Goal: Task Accomplishment & Management: Use online tool/utility

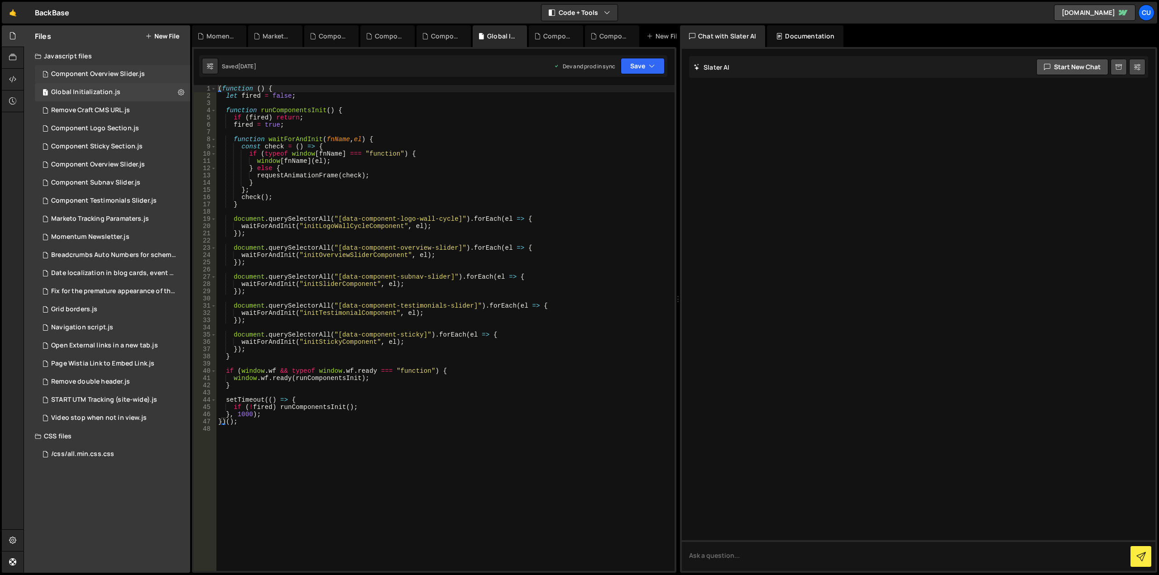
click at [97, 78] on div "Component Overview Slider.js" at bounding box center [98, 74] width 94 height 8
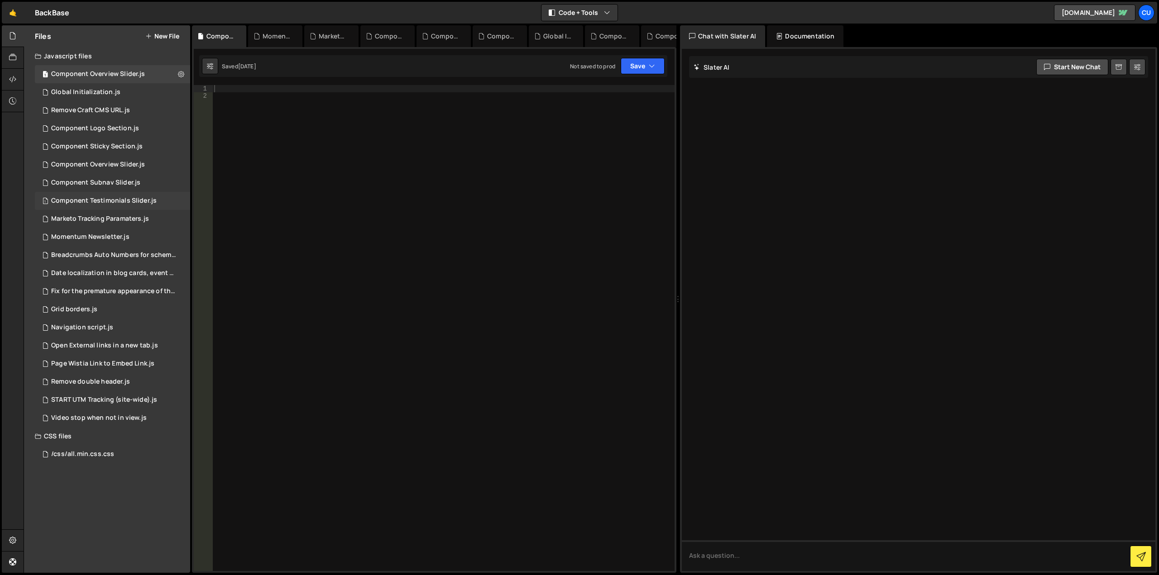
click at [106, 198] on div "Component Testimonials Slider.js" at bounding box center [103, 201] width 105 height 8
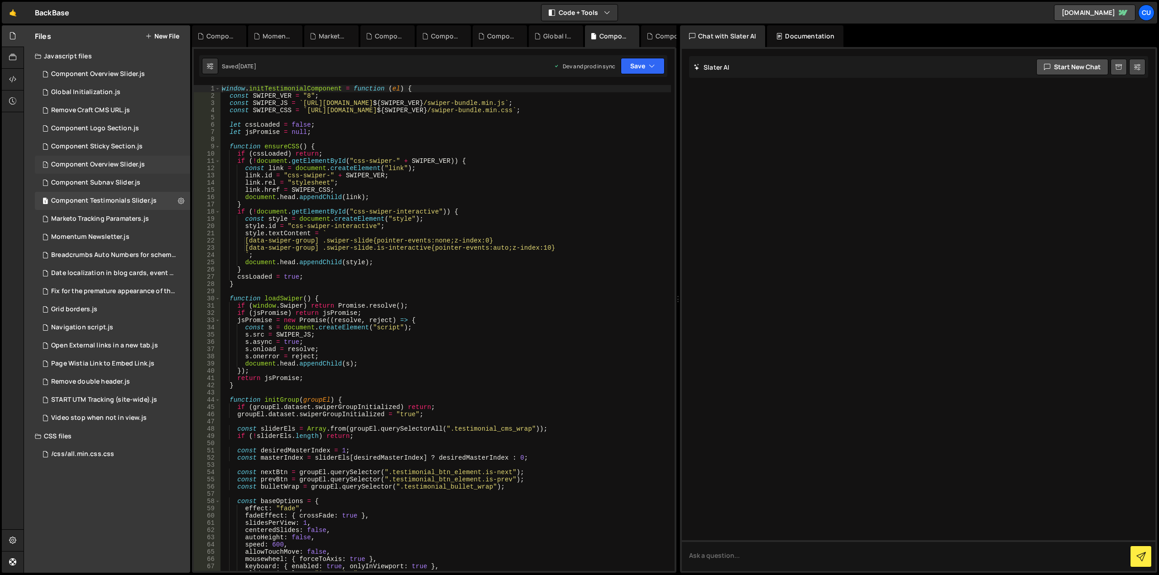
click at [111, 164] on div "Component Overview Slider.js" at bounding box center [98, 165] width 94 height 8
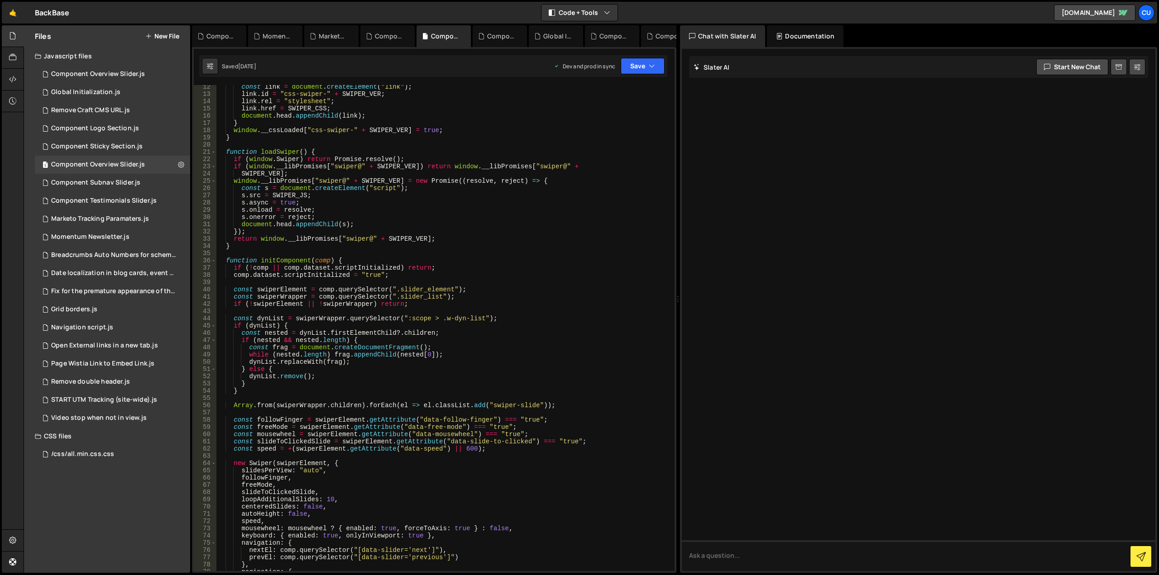
scroll to position [54, 0]
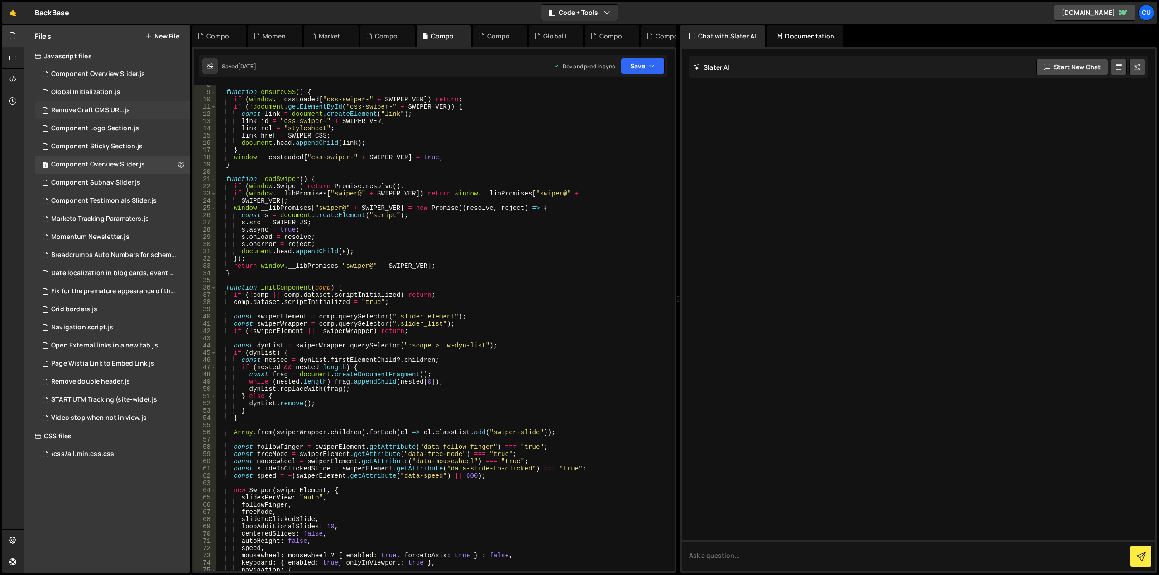
click at [117, 115] on div "1 Remove Craft CMS URL.js 0" at bounding box center [112, 110] width 155 height 18
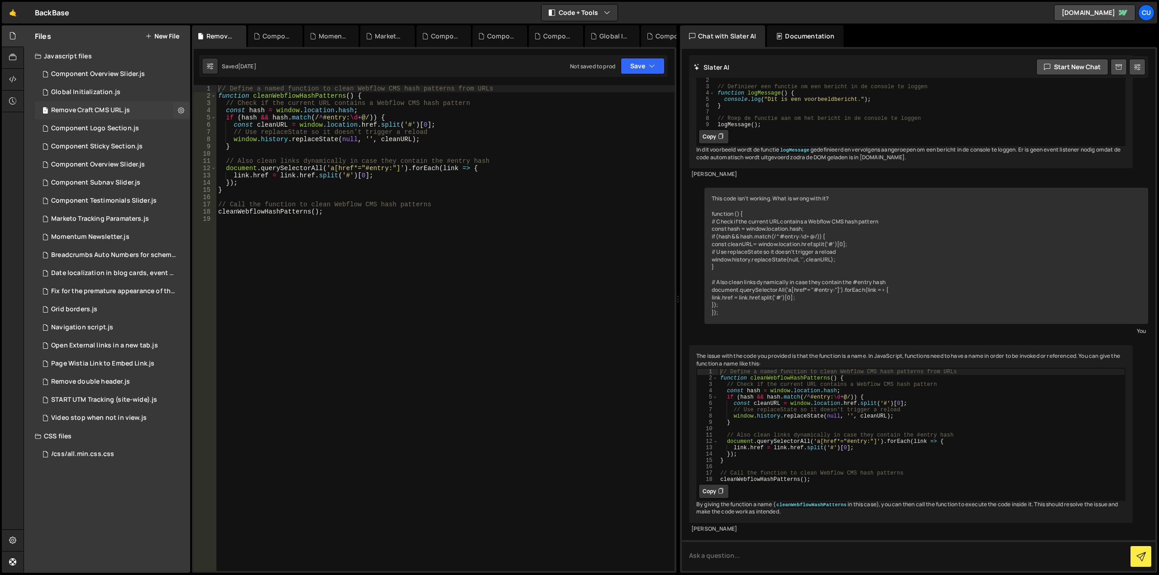
scroll to position [353, 0]
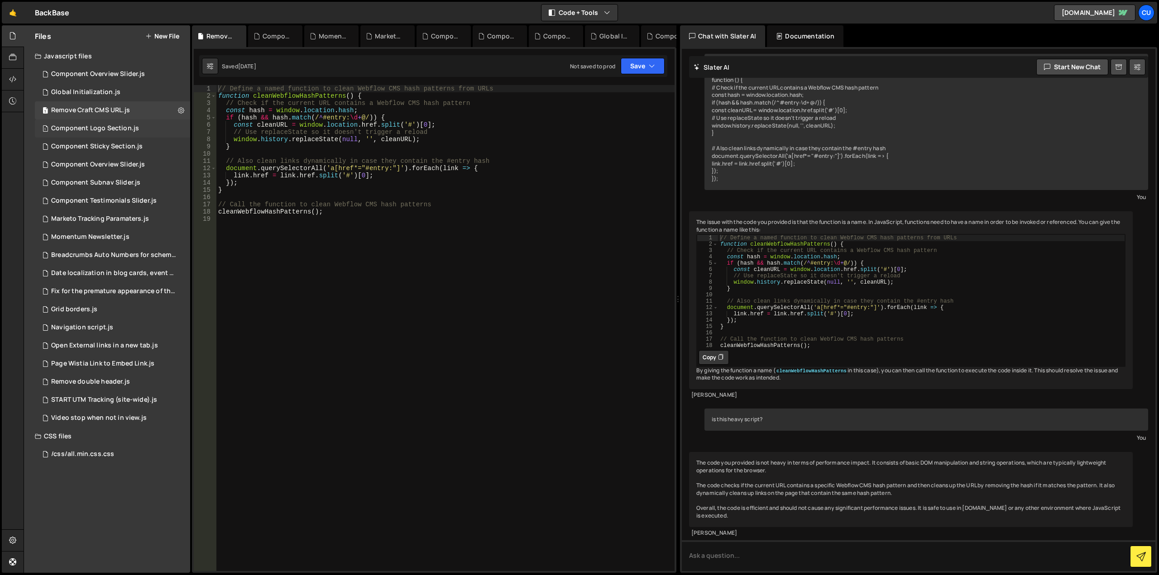
click at [145, 131] on div "1 Component Logo Section.js 0" at bounding box center [112, 129] width 155 height 18
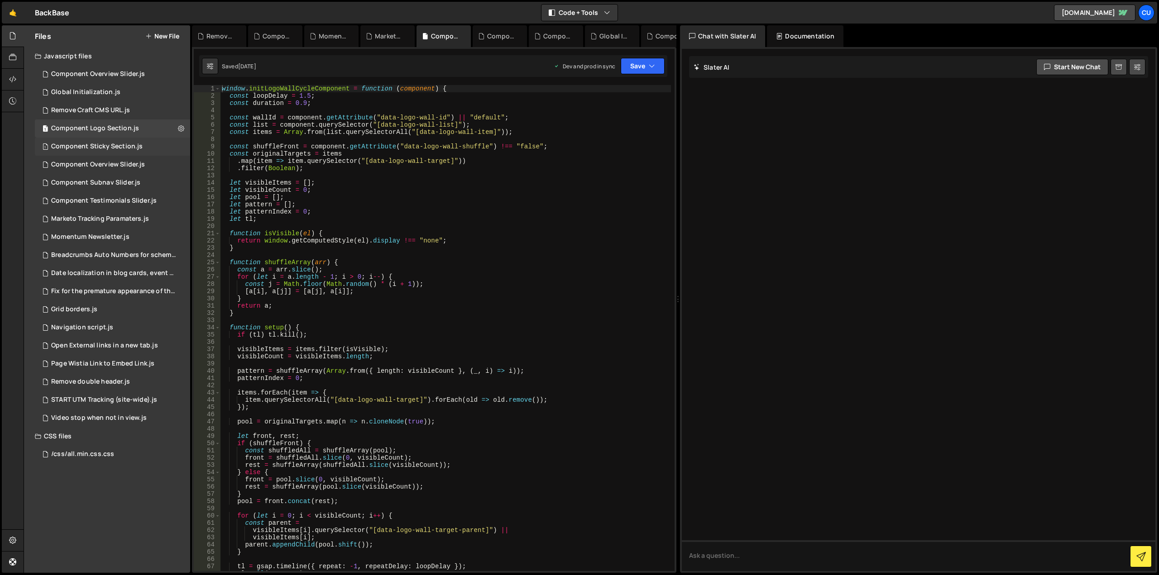
click at [162, 152] on div "1 Component Sticky Section.js 0" at bounding box center [112, 147] width 155 height 18
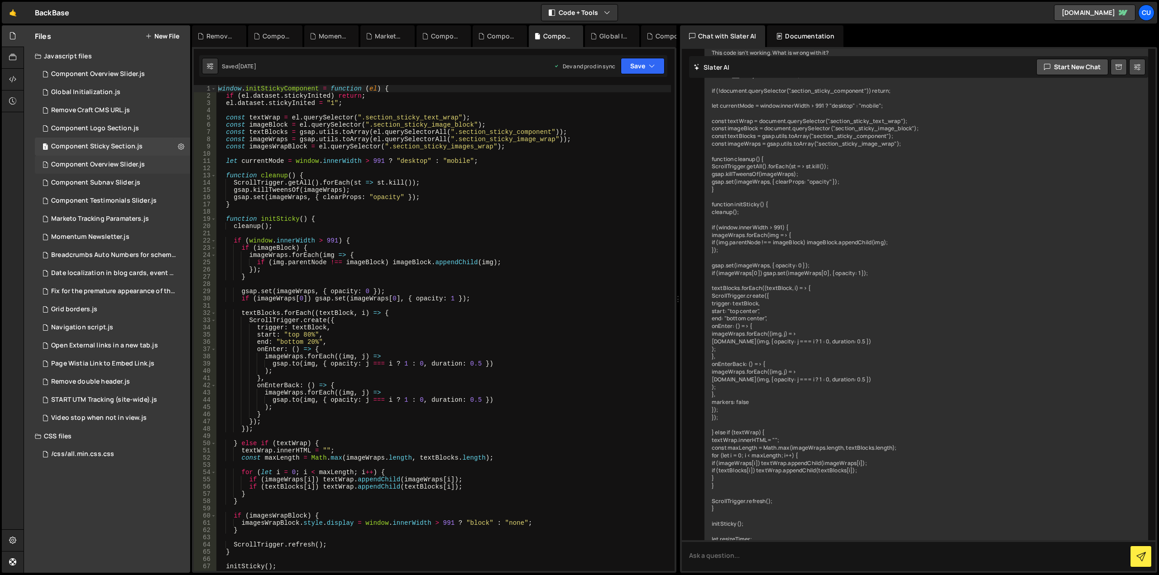
scroll to position [2407, 0]
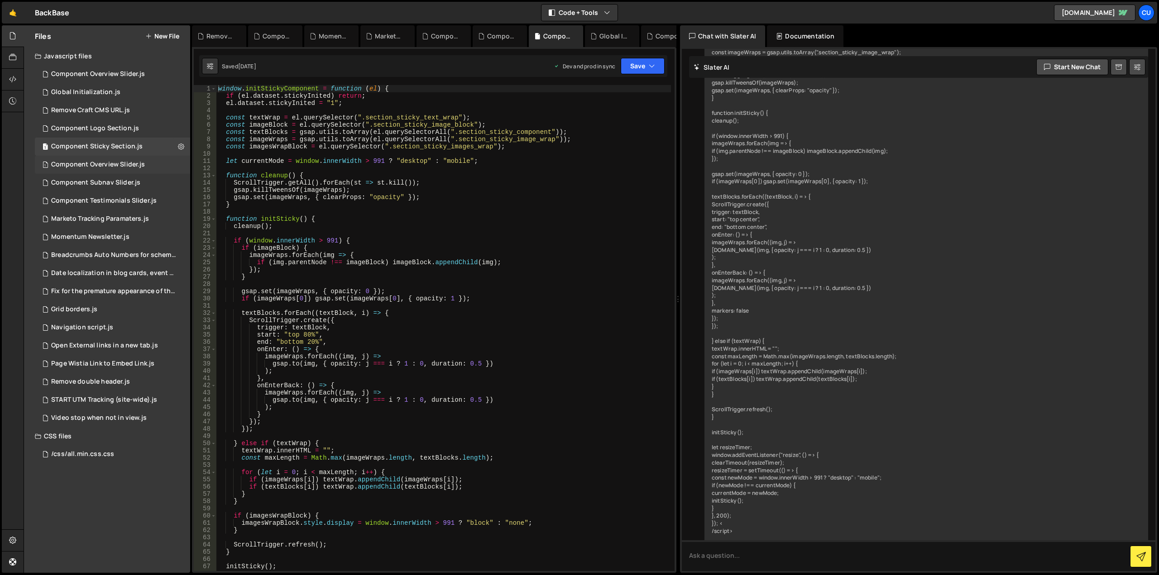
click at [160, 164] on div "1 Component Overview Slider.js 0" at bounding box center [112, 165] width 155 height 18
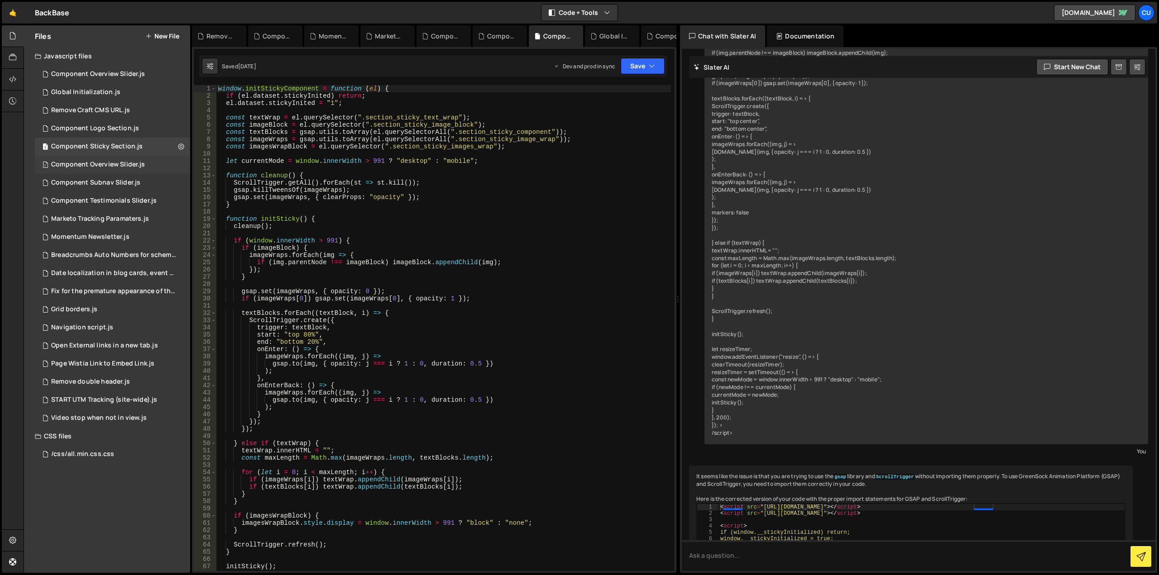
scroll to position [0, 0]
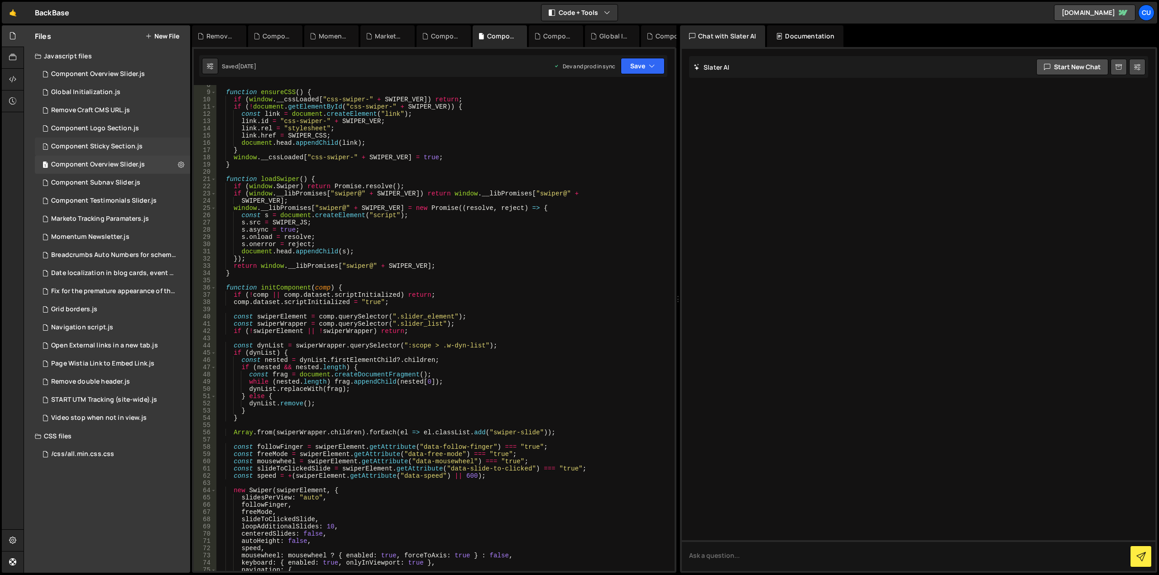
click at [156, 148] on div "1 Component Sticky Section.js 0" at bounding box center [112, 147] width 155 height 18
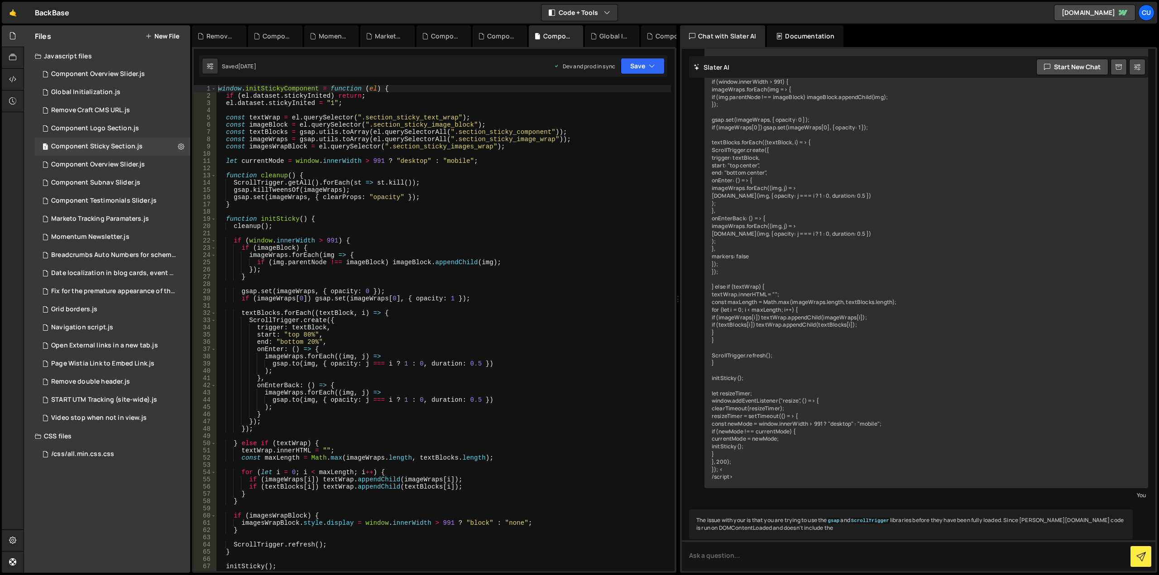
scroll to position [3691, 0]
click at [153, 166] on div "1 Component Overview Slider.js 0" at bounding box center [112, 165] width 155 height 18
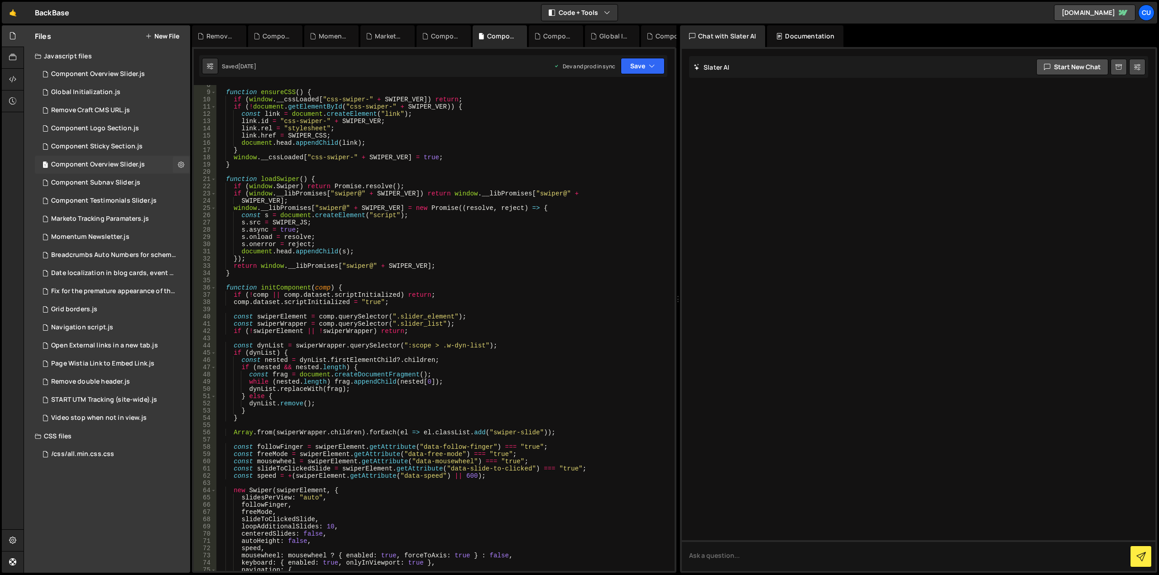
scroll to position [0, 0]
click at [153, 181] on div "1 Component Subnav Slider.js 0" at bounding box center [112, 183] width 155 height 18
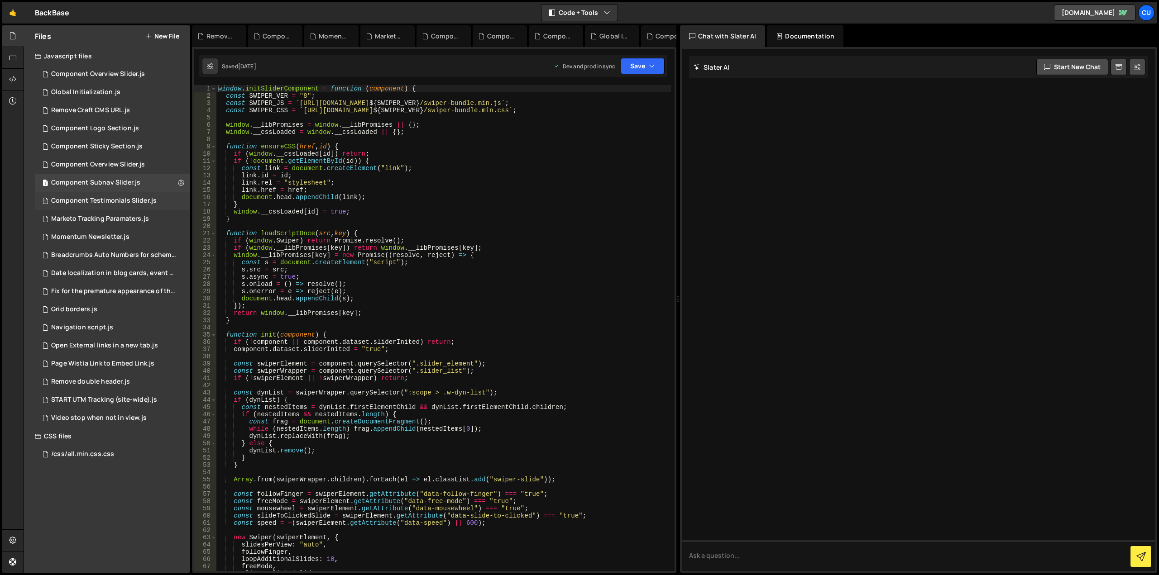
click at [164, 202] on div "1 Component Testimonials Slider.js 0" at bounding box center [112, 201] width 155 height 18
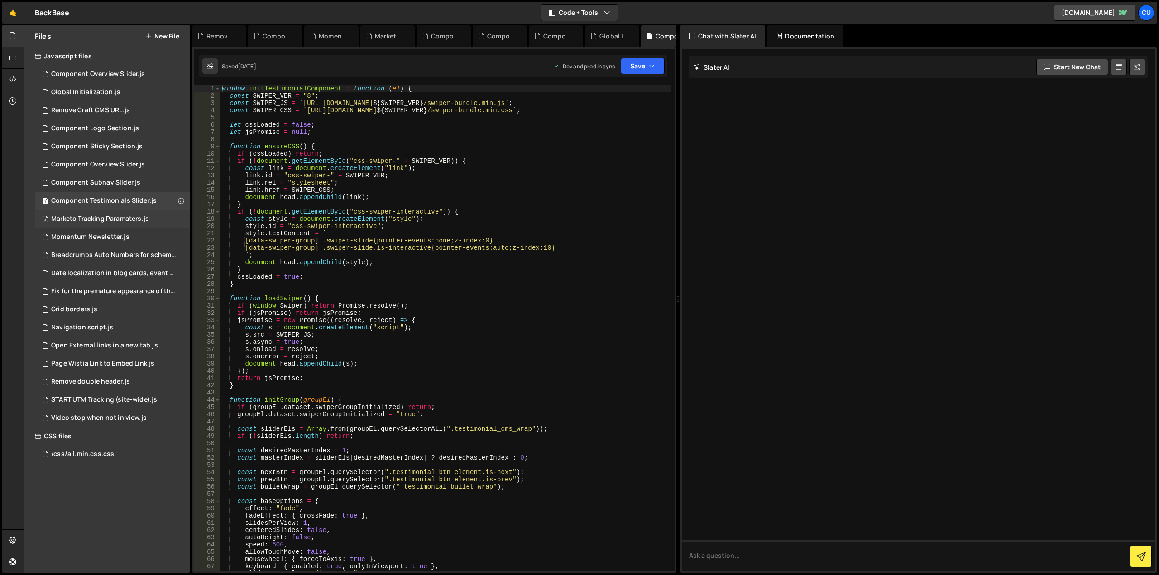
click at [168, 219] on div "3 Marketo Tracking Paramaters.js 0" at bounding box center [112, 219] width 155 height 18
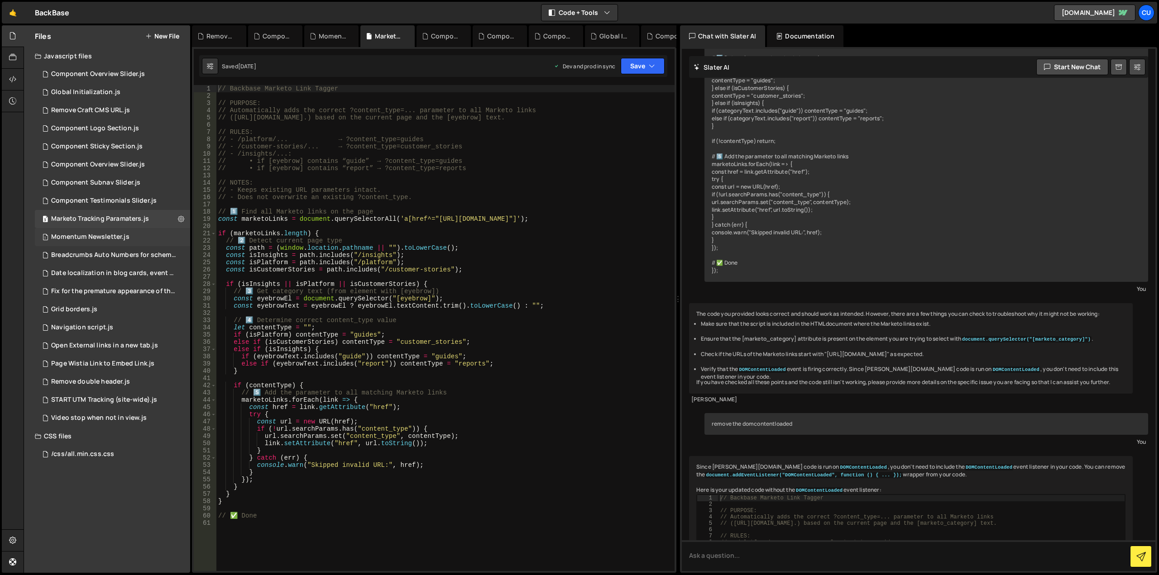
click at [159, 237] on div "1 Momentum Newsletter.js 0" at bounding box center [112, 237] width 155 height 18
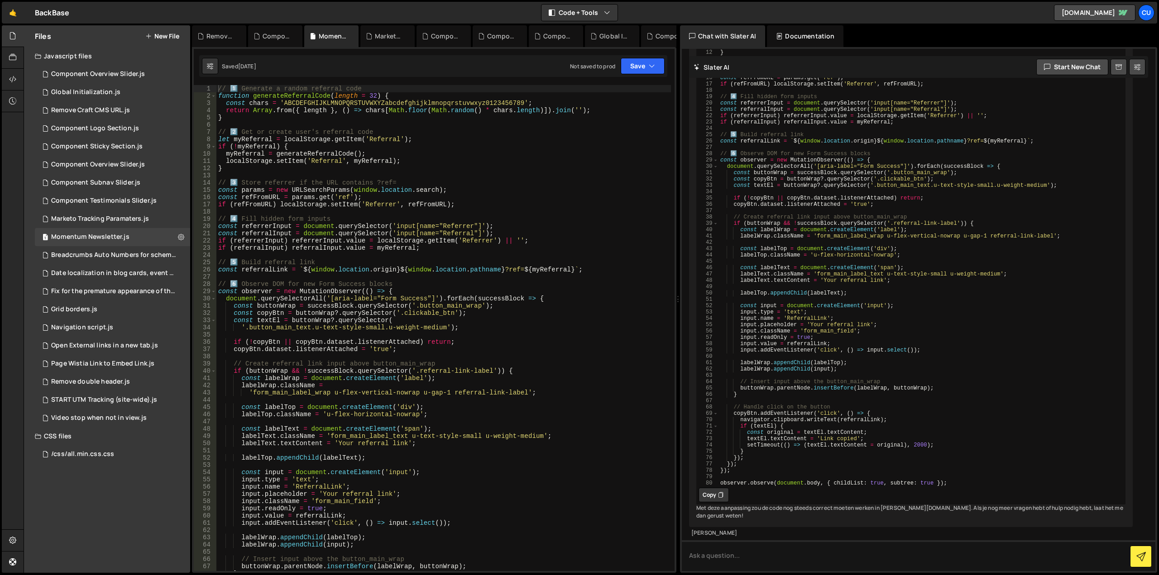
scroll to position [2480, 0]
click at [160, 222] on div "3 Marketo Tracking Paramaters.js 0" at bounding box center [112, 219] width 155 height 18
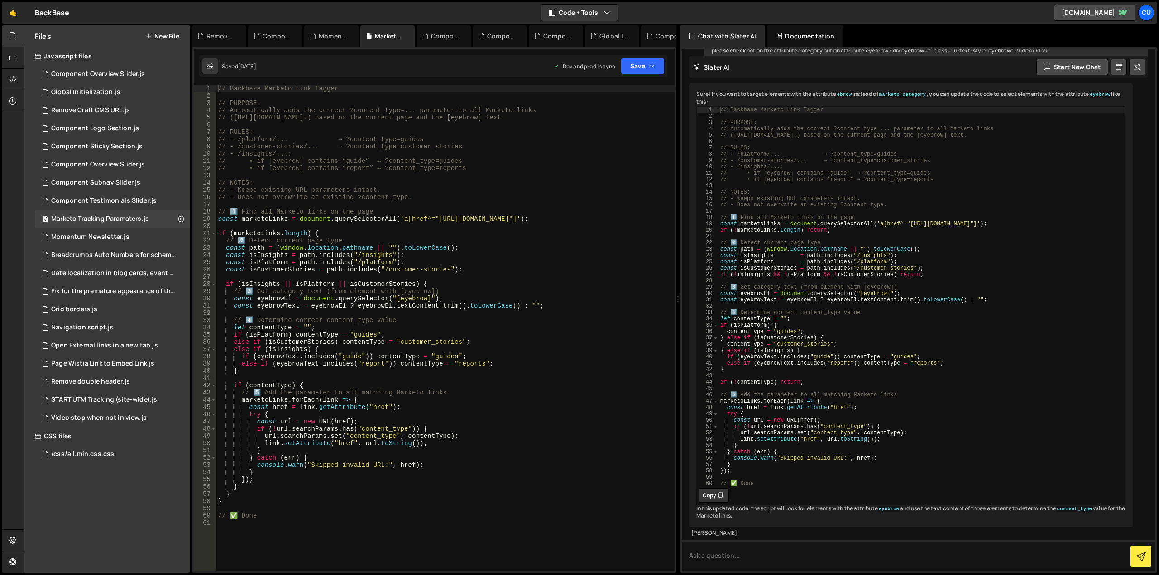
scroll to position [1275, 0]
click at [144, 254] on div "Breadcrumbs Auto Numbers for schema markup.js" at bounding box center [113, 255] width 125 height 8
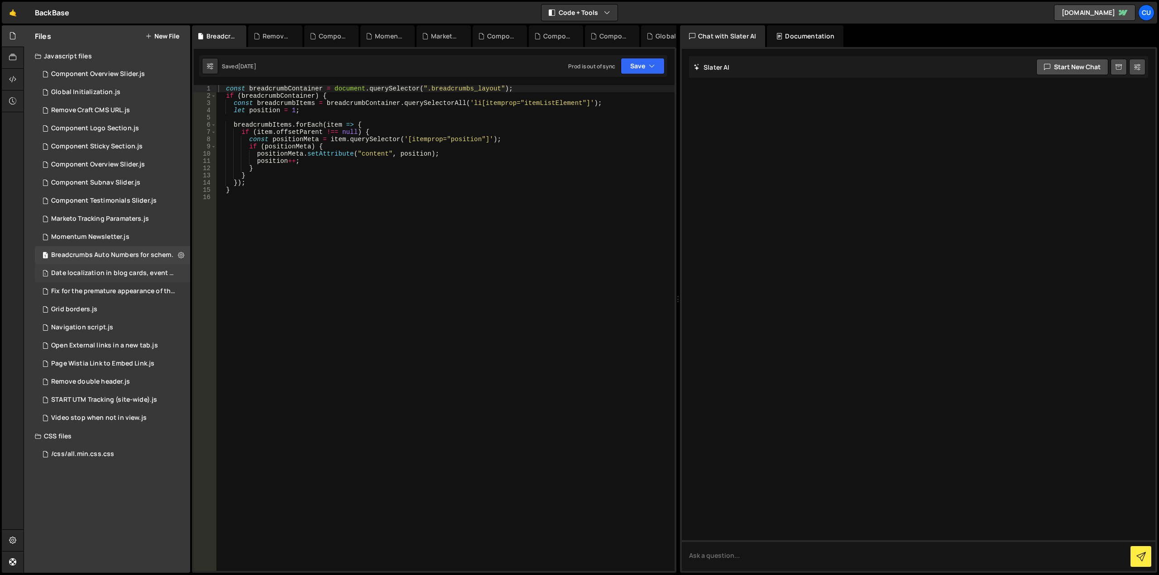
scroll to position [0, 0]
click at [146, 273] on div "Date localization in blog cards, event cards, etc.js" at bounding box center [113, 273] width 125 height 8
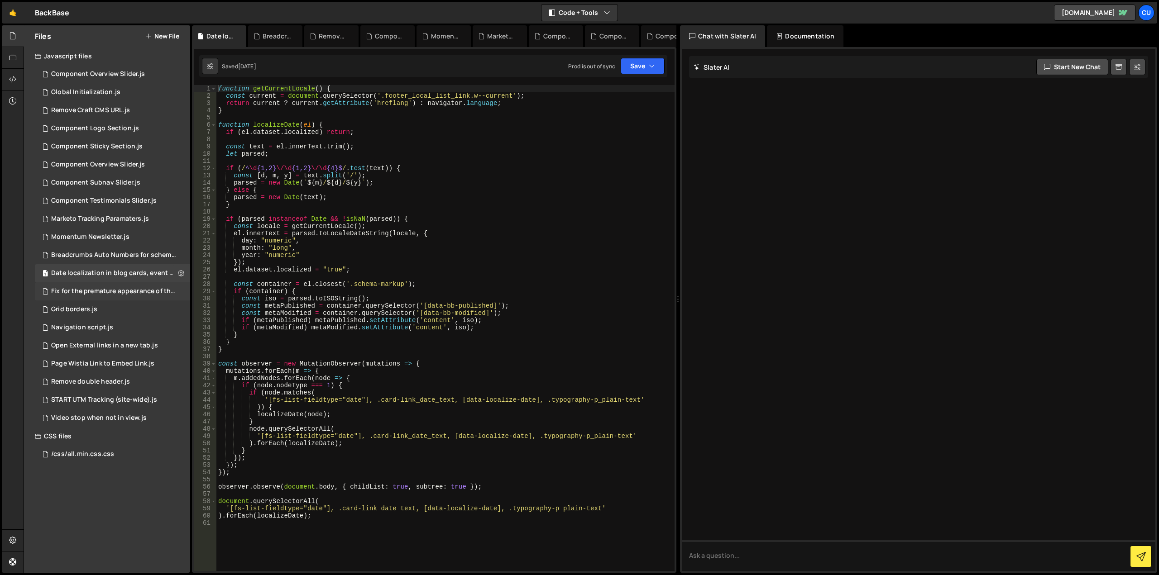
click at [147, 292] on div "Fix for the premature appearance of the filter tag.js" at bounding box center [113, 291] width 125 height 8
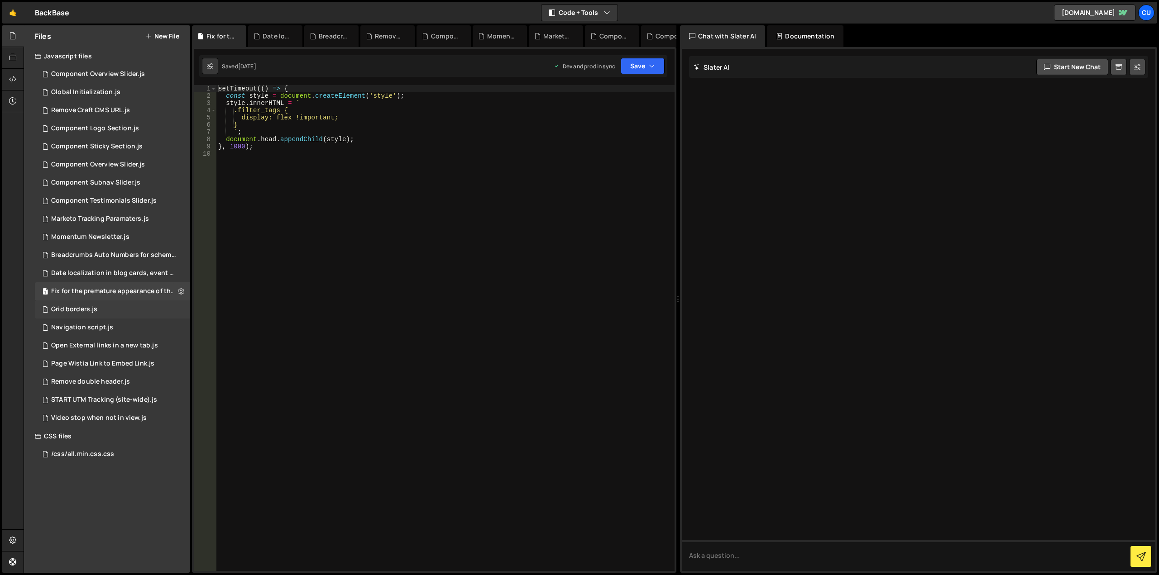
click at [142, 312] on div "1 Grid borders.js 0" at bounding box center [112, 310] width 155 height 18
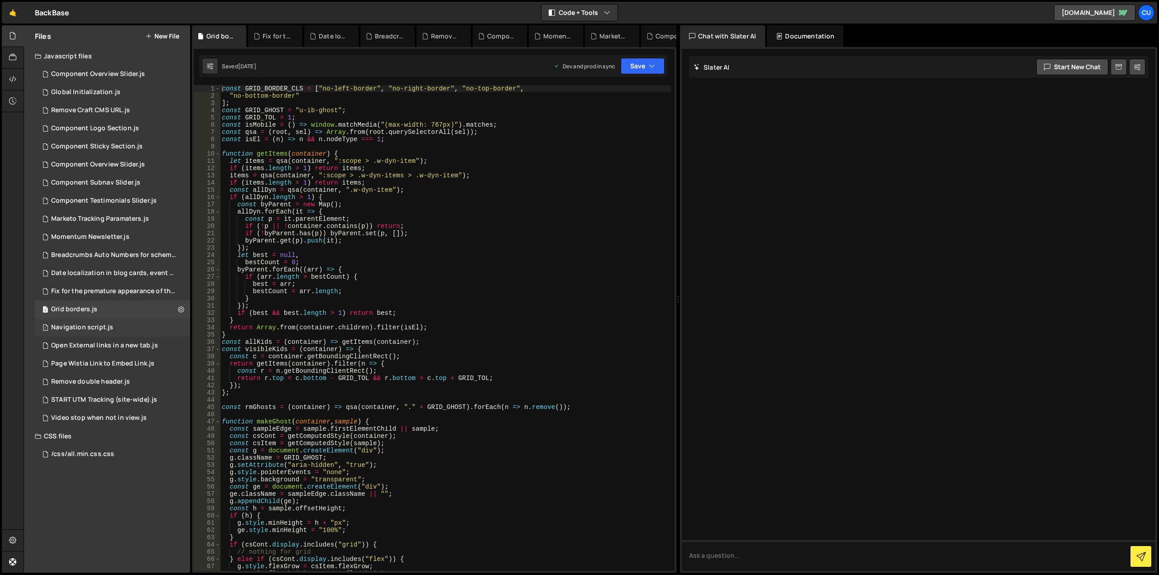
click at [135, 325] on div "1 Navigation script.js 0" at bounding box center [112, 328] width 155 height 18
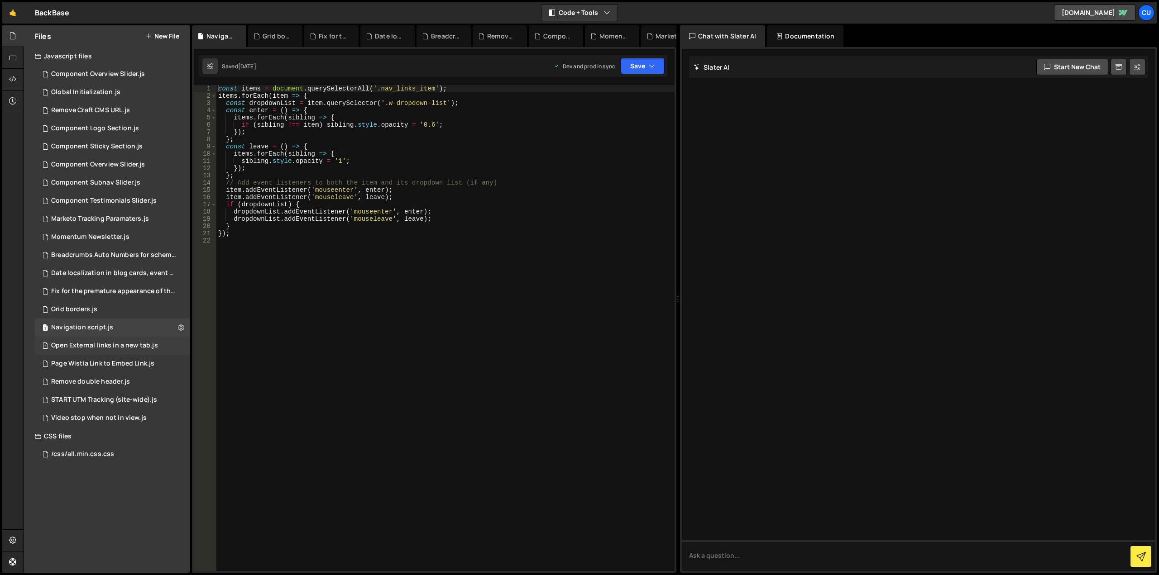
click at [144, 345] on div "Open External links in a new tab.js" at bounding box center [104, 346] width 107 height 8
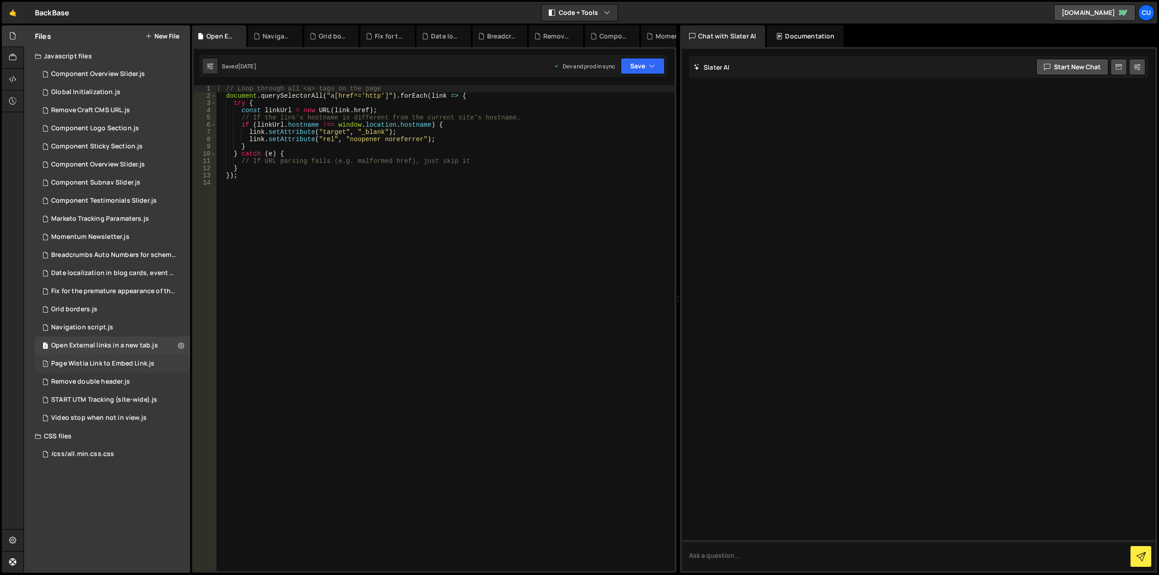
click at [145, 365] on div "Page Wistia Link to Embed Link.js" at bounding box center [102, 364] width 103 height 8
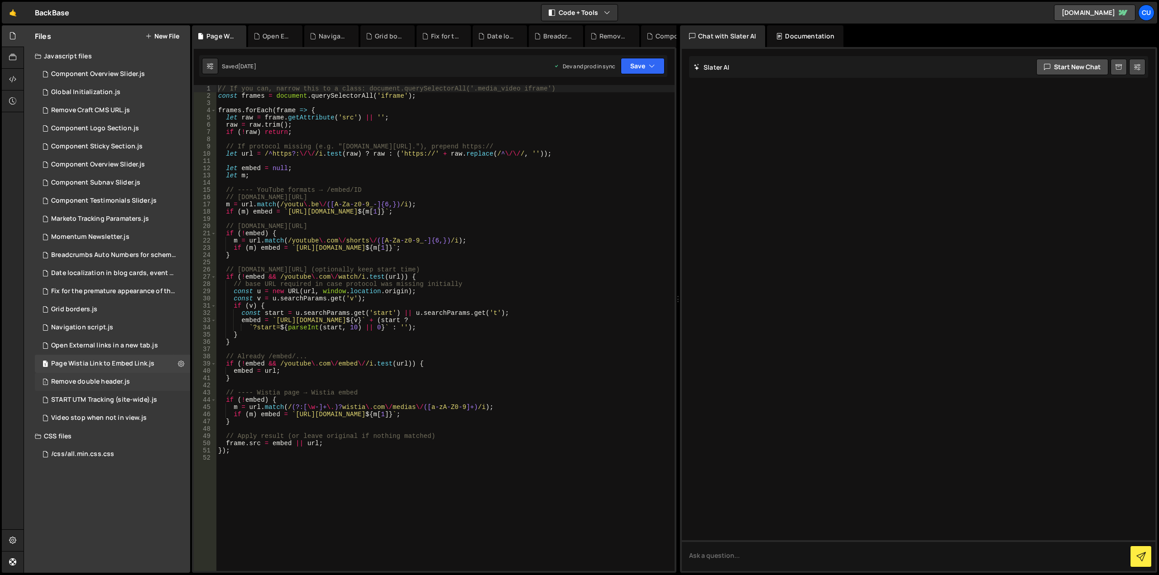
click at [146, 377] on div "1 Remove double header.js 0" at bounding box center [112, 382] width 155 height 18
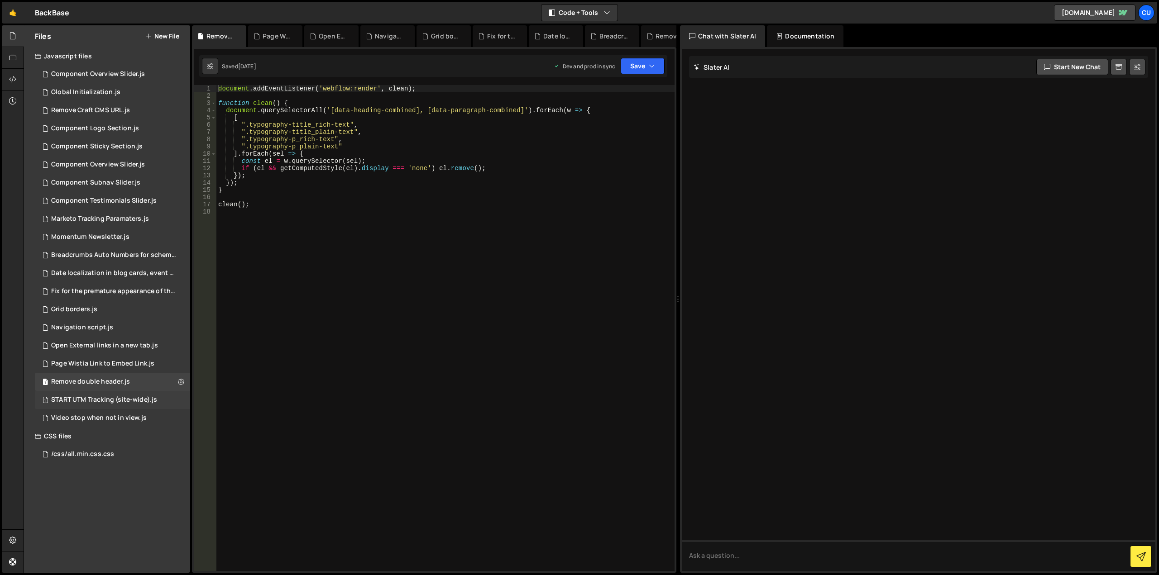
click at [133, 402] on div "START UTM Tracking (site-wide).js" at bounding box center [104, 400] width 106 height 8
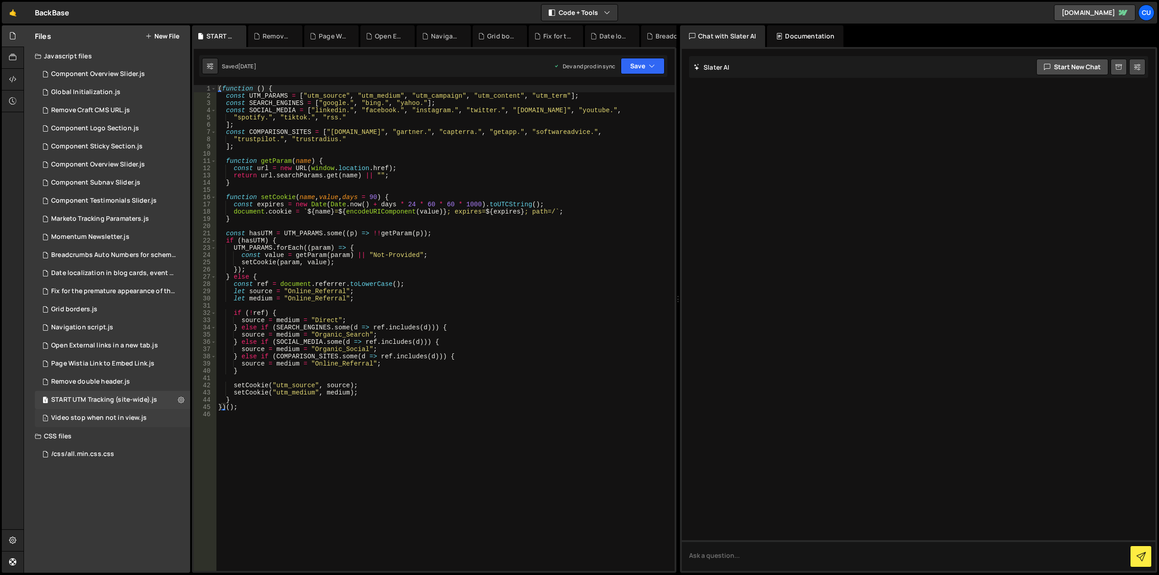
click at [134, 419] on div "Video stop when not in view.js" at bounding box center [99, 418] width 96 height 8
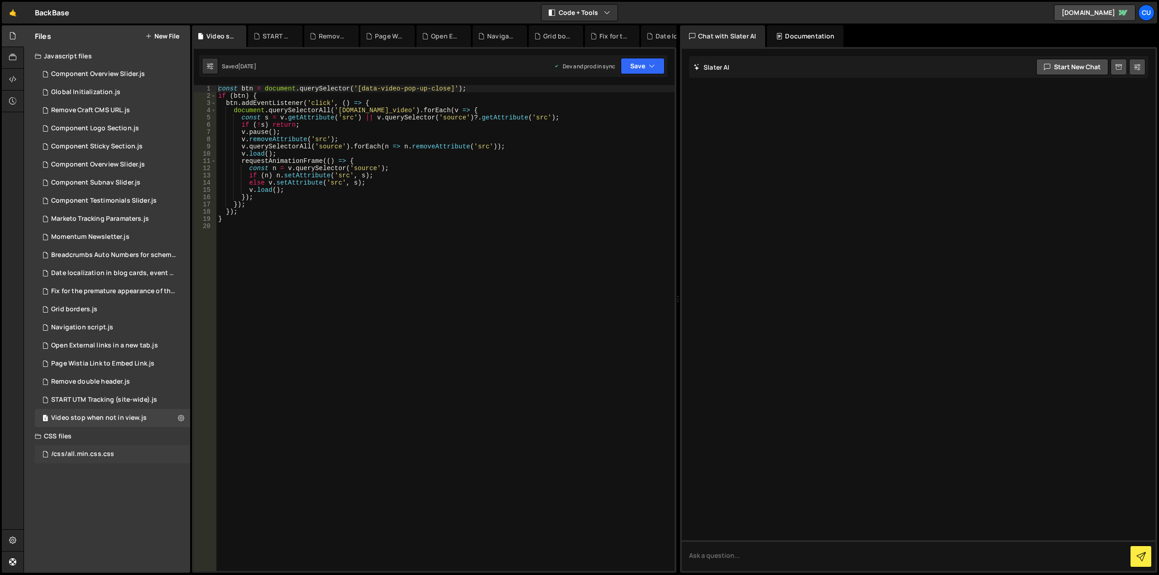
click at [132, 457] on div "/css/all.min.css.css 0" at bounding box center [112, 454] width 155 height 18
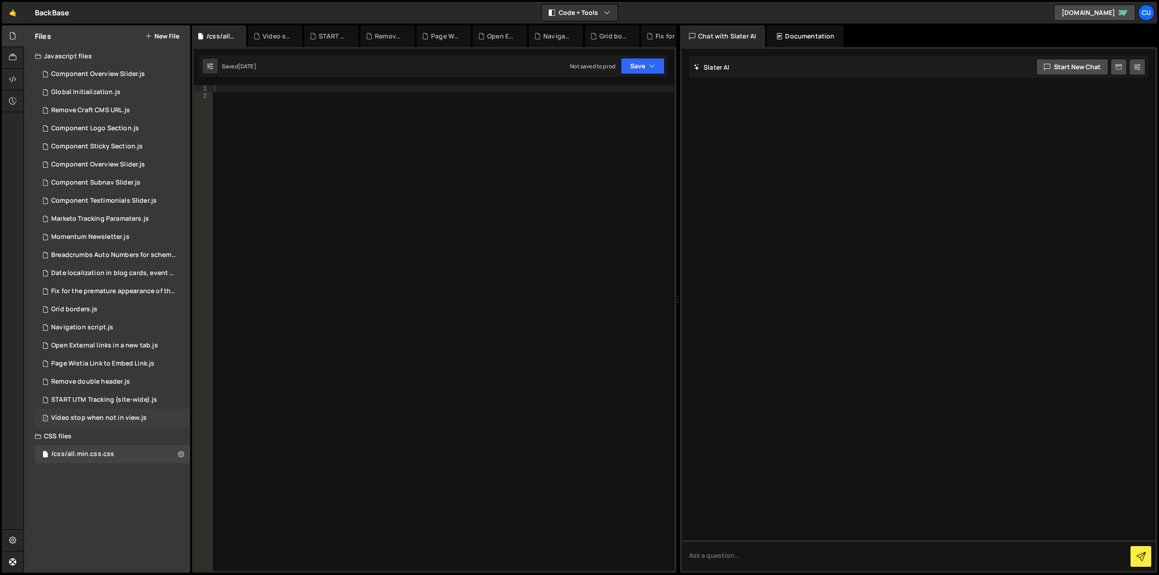
click at [136, 421] on div "Video stop when not in view.js" at bounding box center [99, 418] width 96 height 8
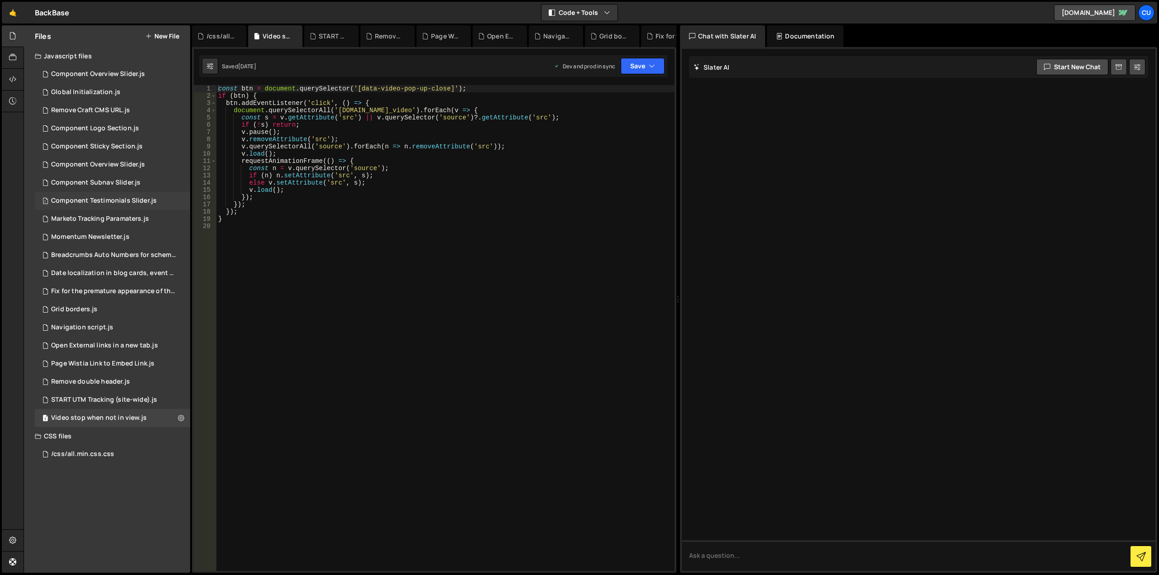
click at [142, 201] on div "Component Testimonials Slider.js" at bounding box center [103, 201] width 105 height 8
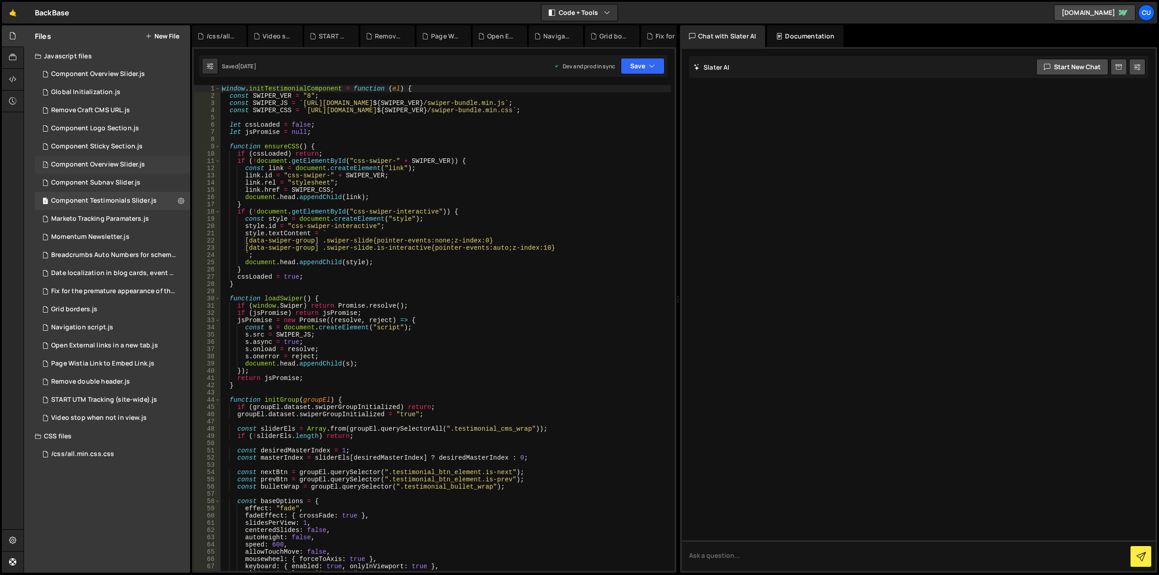
click at [147, 165] on div "1 Component Overview Slider.js 0" at bounding box center [112, 165] width 155 height 18
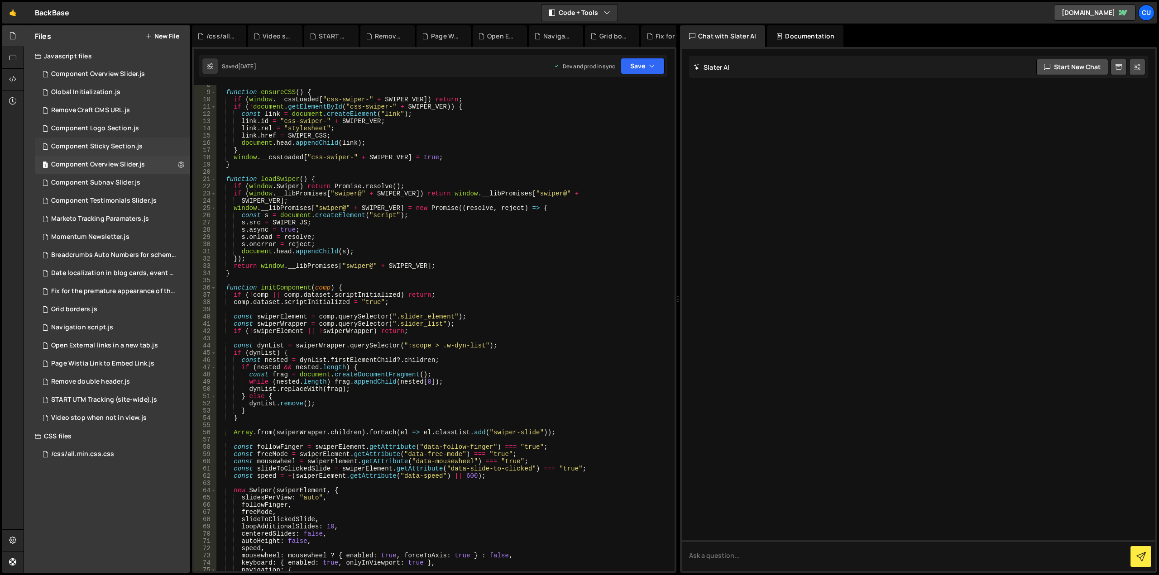
click at [151, 147] on div "1 Component Sticky Section.js 0" at bounding box center [112, 147] width 155 height 18
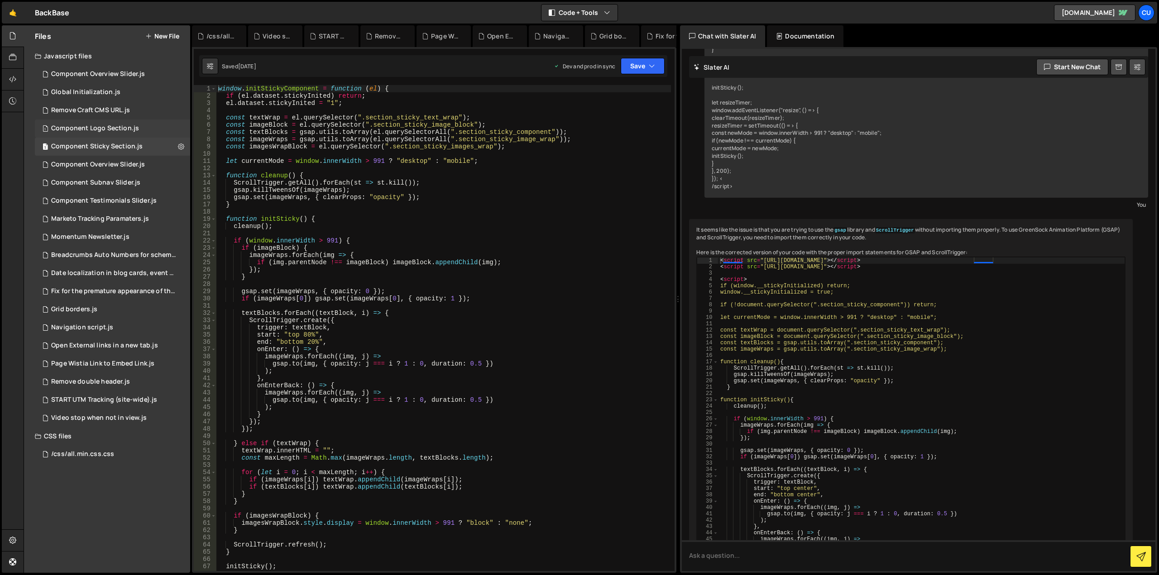
scroll to position [3261, 0]
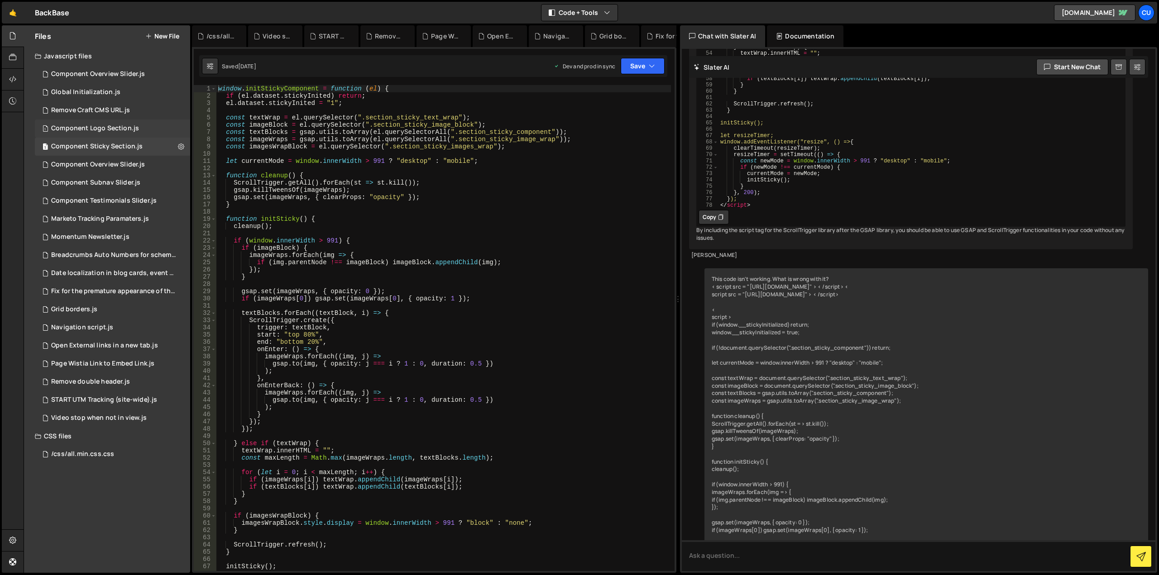
click at [152, 130] on div "1 Component Logo Section.js 0" at bounding box center [112, 129] width 155 height 18
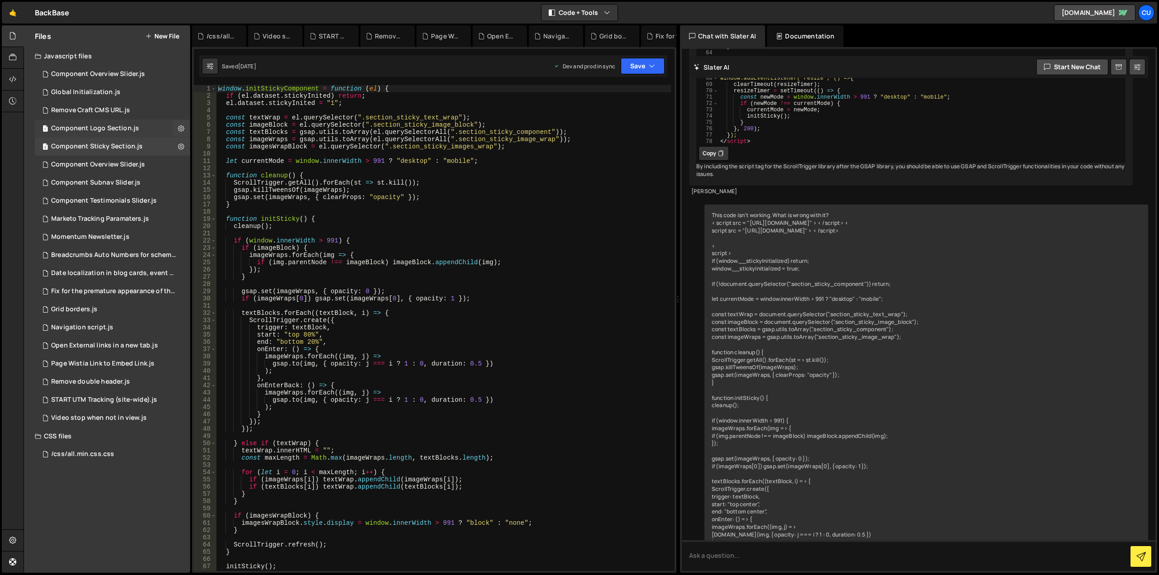
scroll to position [0, 0]
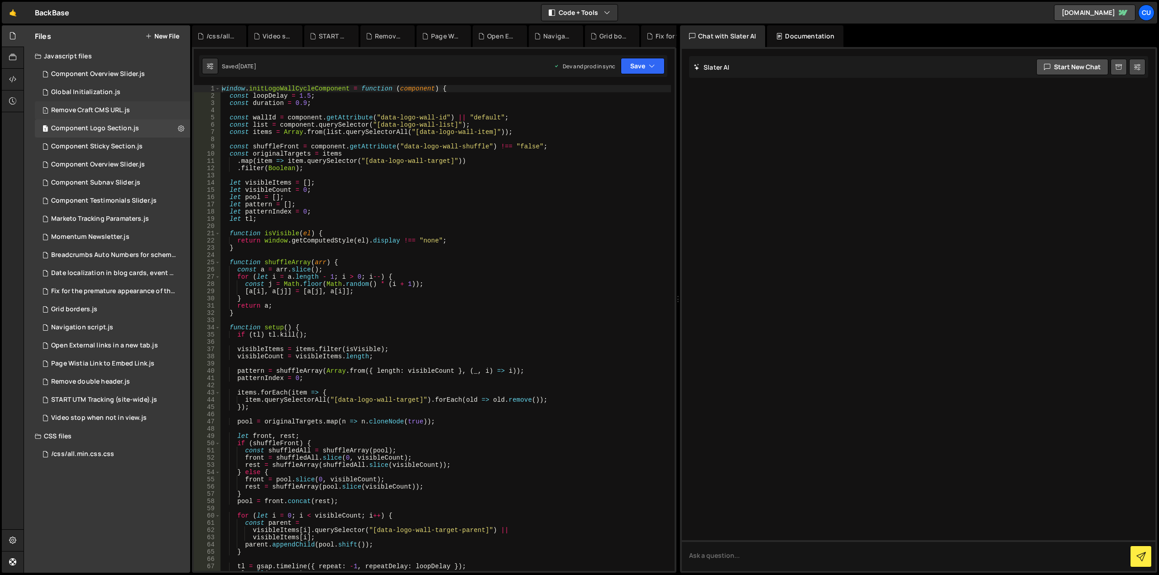
click at [152, 114] on div "1 Remove Craft CMS URL.js 0" at bounding box center [112, 110] width 155 height 18
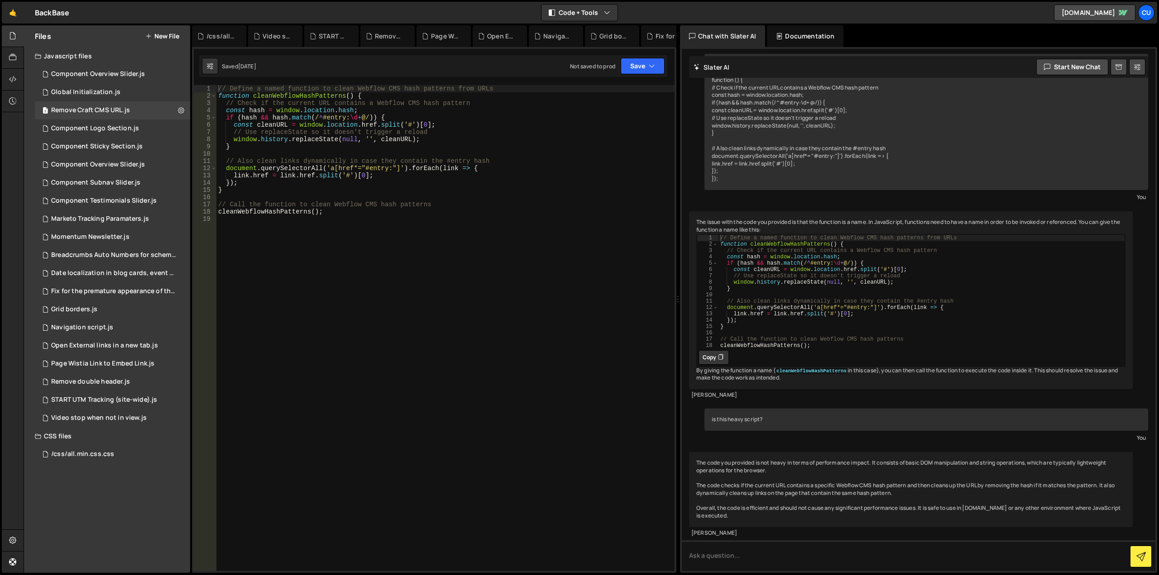
scroll to position [353, 0]
click at [157, 74] on div "1 Component Overview Slider.js 0" at bounding box center [112, 74] width 155 height 18
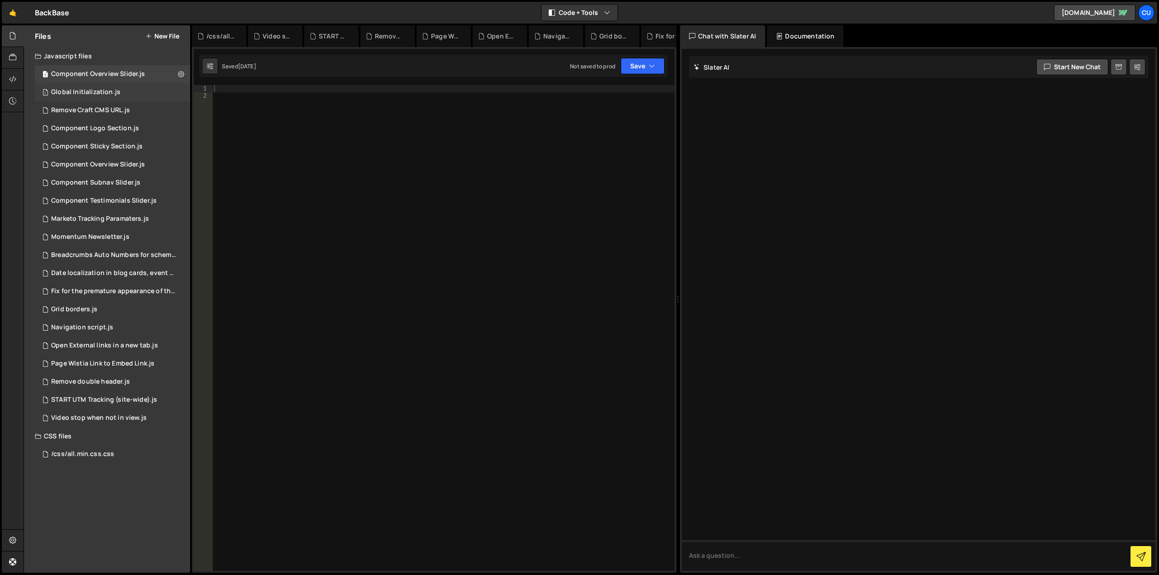
click at [142, 91] on div "1 Global Initialization.js 0" at bounding box center [112, 92] width 155 height 18
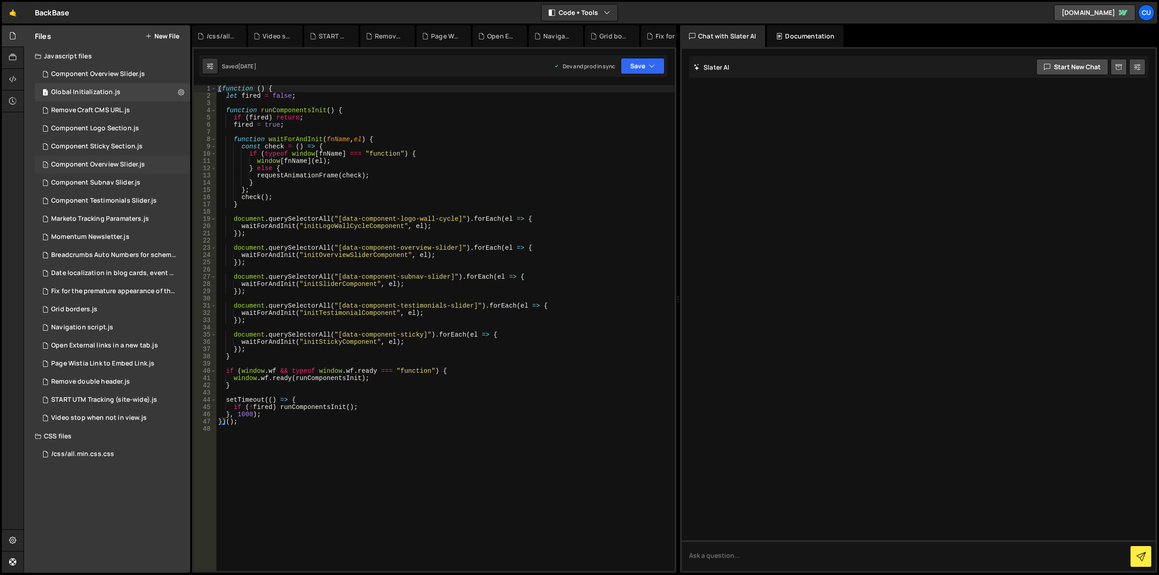
click at [160, 163] on div "1 Component Overview Slider.js 0" at bounding box center [112, 165] width 155 height 18
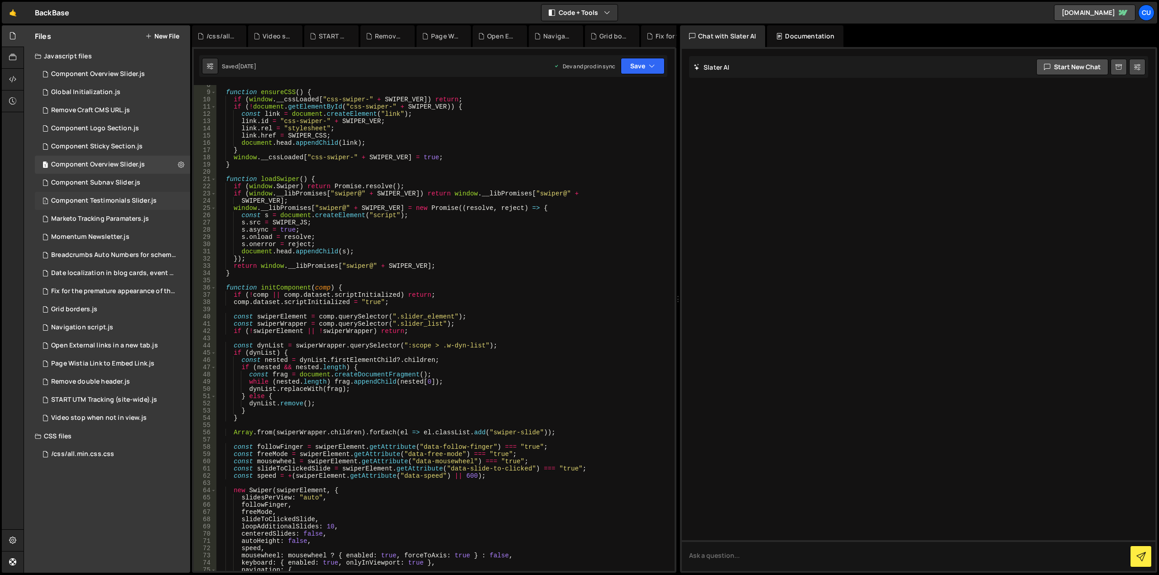
click at [130, 202] on div "Component Testimonials Slider.js" at bounding box center [103, 201] width 105 height 8
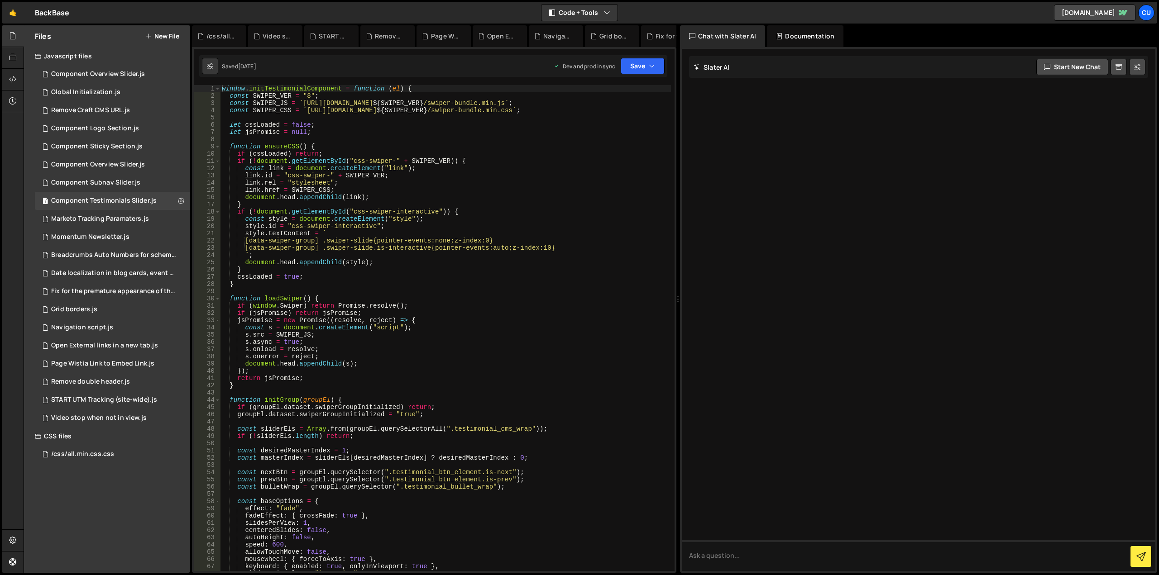
click at [492, 273] on div "window . initTestimonialComponent = function ( el ) { const SWIPER_VER = "8" ; …" at bounding box center [445, 335] width 451 height 501
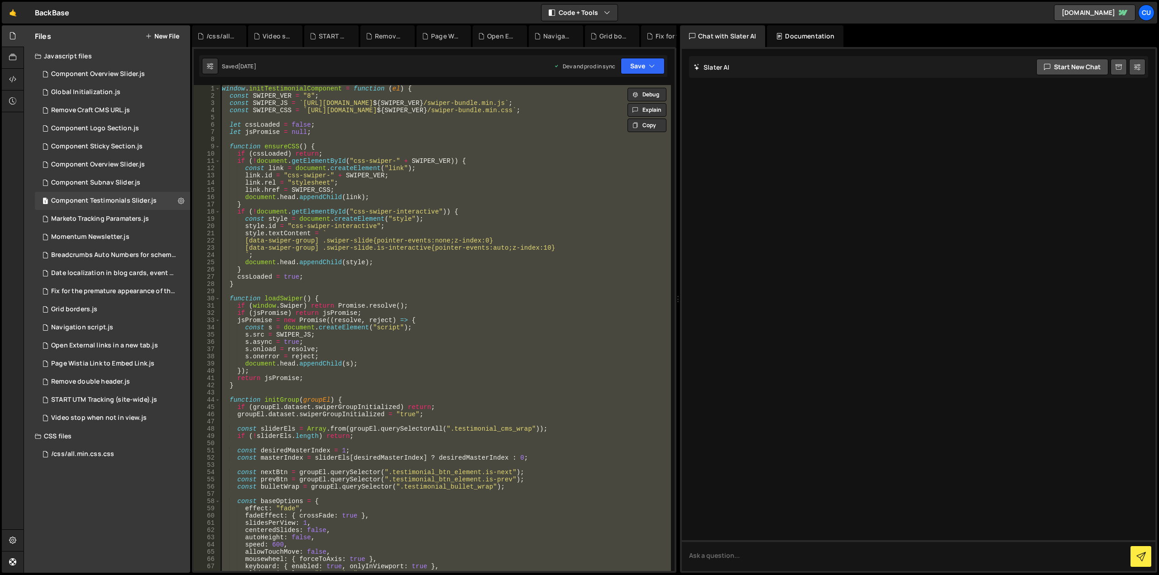
click at [329, 131] on div "window . initTestimonialComponent = function ( el ) { const SWIPER_VER = "8" ; …" at bounding box center [445, 328] width 451 height 486
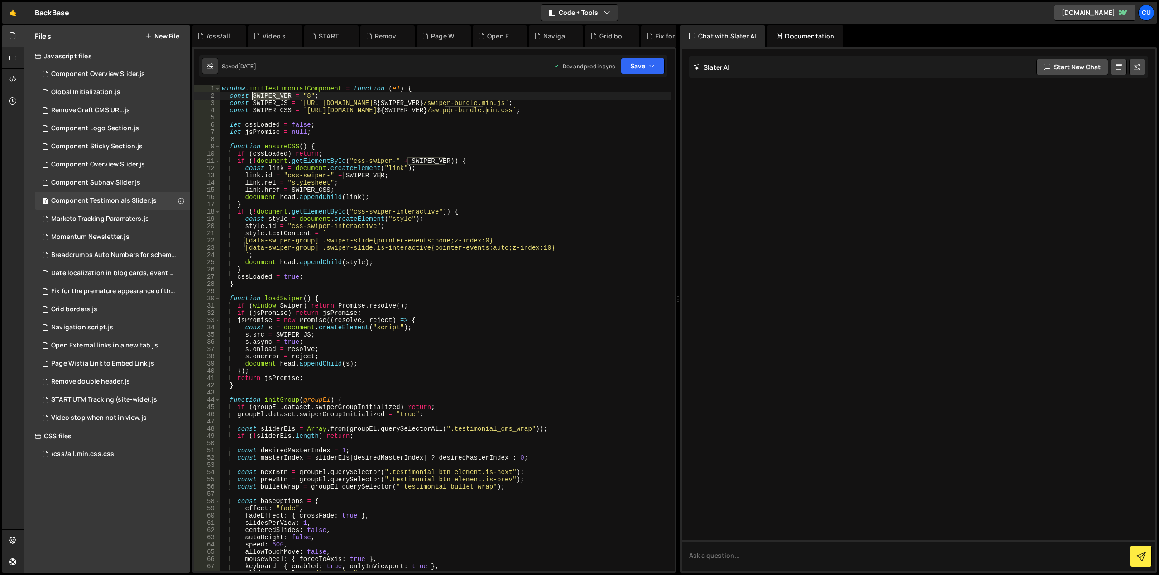
drag, startPoint x: 290, startPoint y: 95, endPoint x: 254, endPoint y: 95, distance: 36.2
click at [254, 95] on div "window . initTestimonialComponent = function ( el ) { const SWIPER_VER = "8" ; …" at bounding box center [445, 335] width 451 height 501
click at [486, 168] on div "window . initTestimonialComponent = function ( el ) { const SWIPER_VER = "8" ; …" at bounding box center [445, 335] width 451 height 501
type textarea "};"
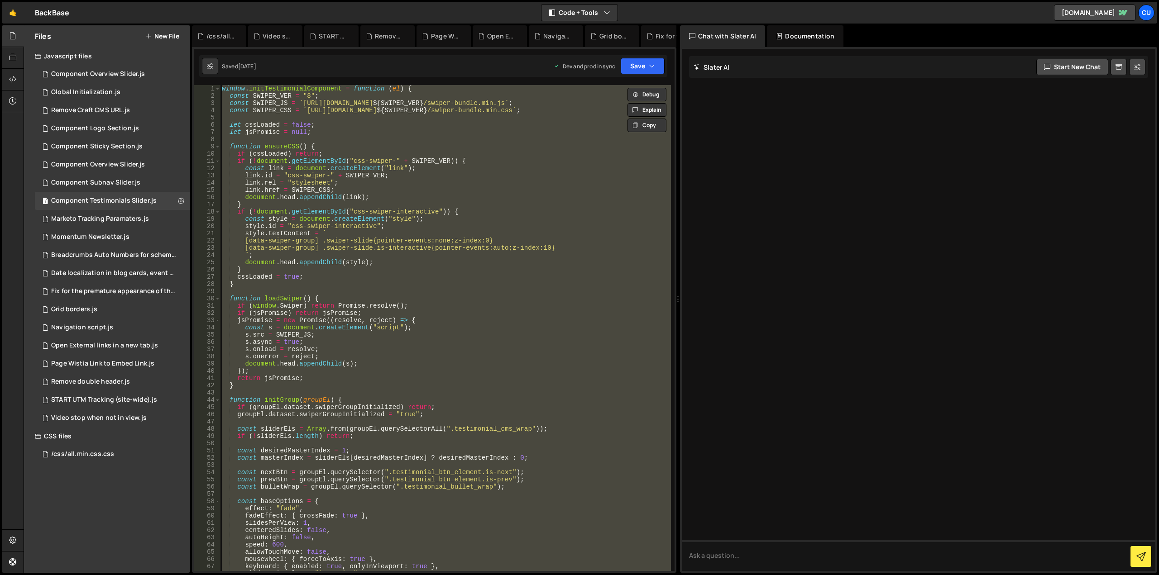
paste textarea
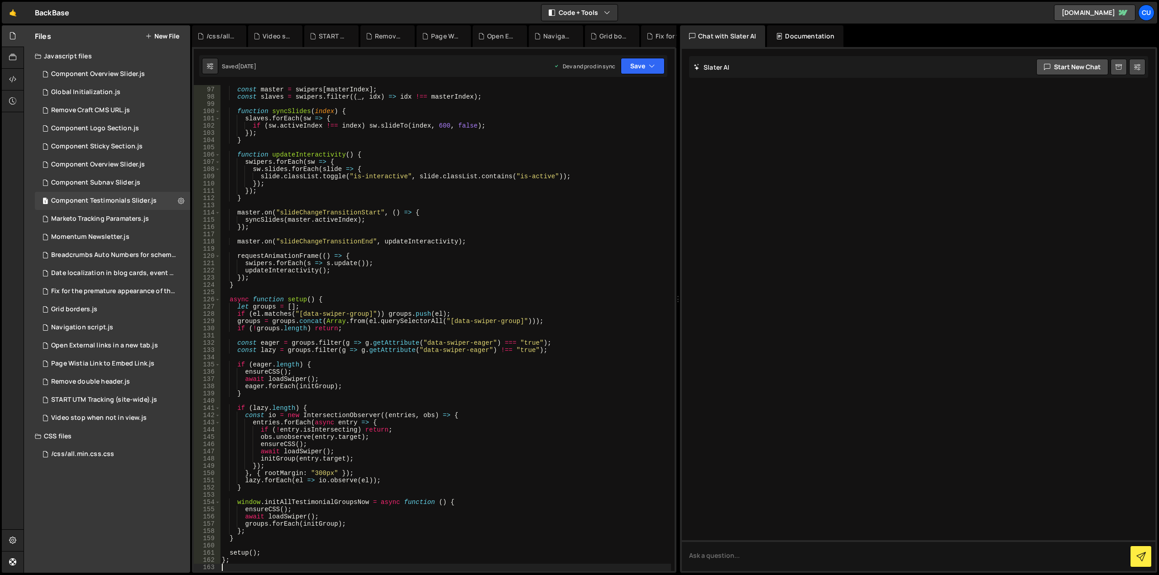
scroll to position [694, 0]
click at [637, 64] on button "Save" at bounding box center [643, 66] width 44 height 16
click at [599, 129] on div "[DATE]" at bounding box center [590, 128] width 18 height 8
click at [124, 146] on div "Component Sticky Section.js" at bounding box center [96, 147] width 91 height 8
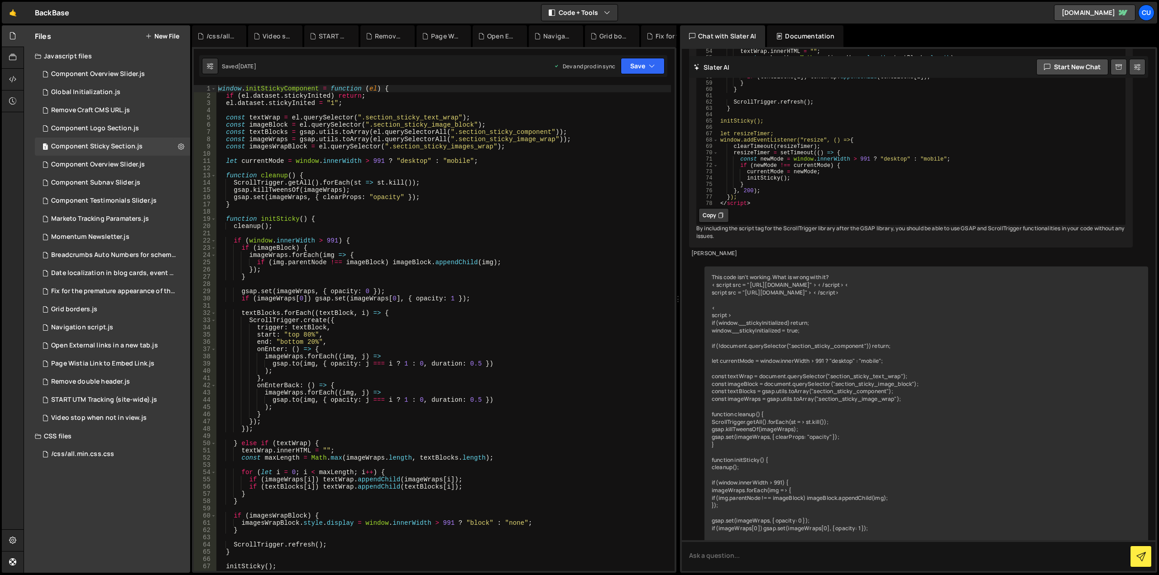
scroll to position [3261, 0]
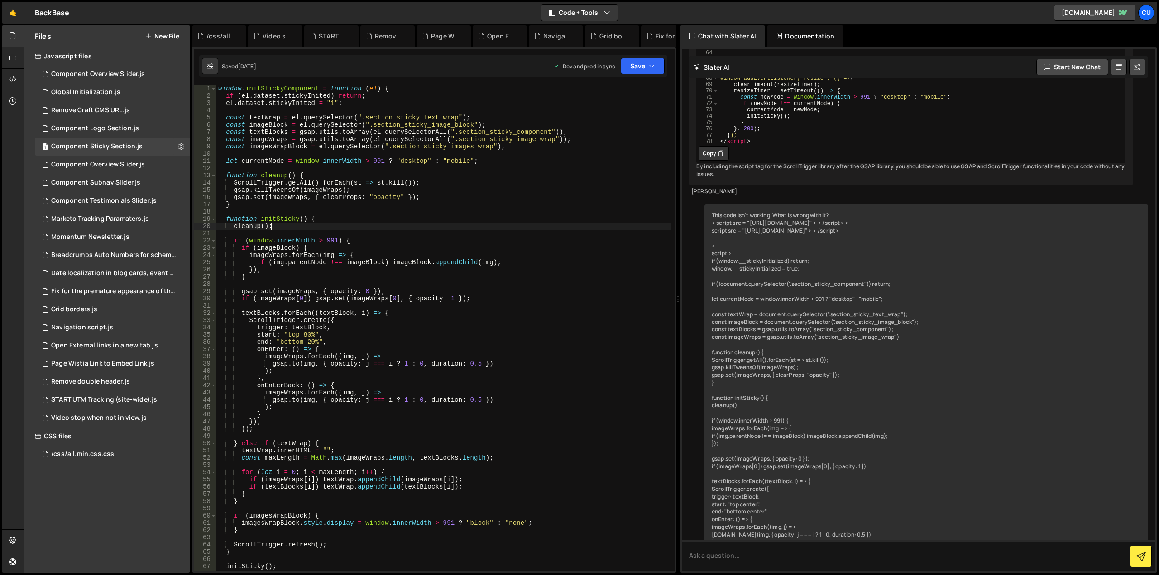
click at [540, 228] on div "window . initStickyComponent = function ( el ) { if ( el . dataset . stickyInit…" at bounding box center [443, 335] width 455 height 501
type textarea "};"
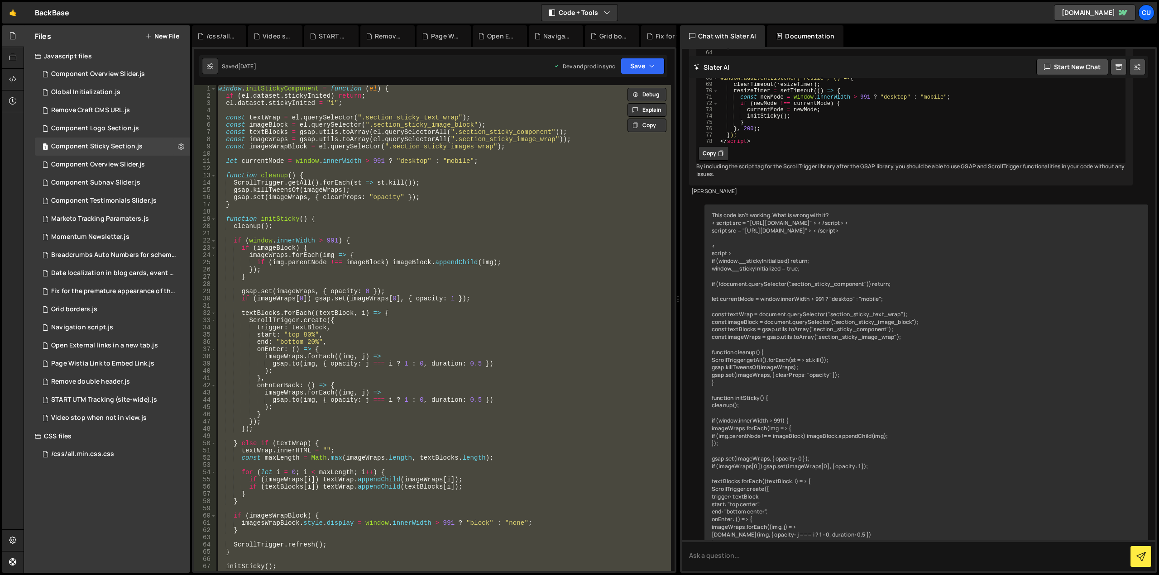
click at [441, 231] on div "window . initStickyComponent = function ( el ) { if ( el . dataset . stickyInit…" at bounding box center [443, 335] width 455 height 501
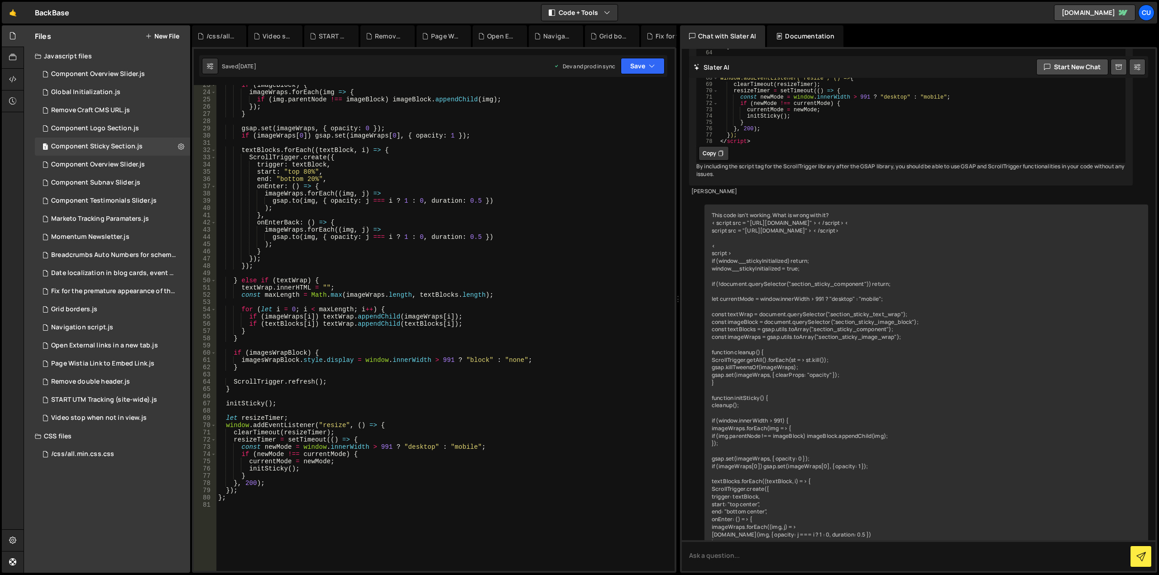
scroll to position [163, 0]
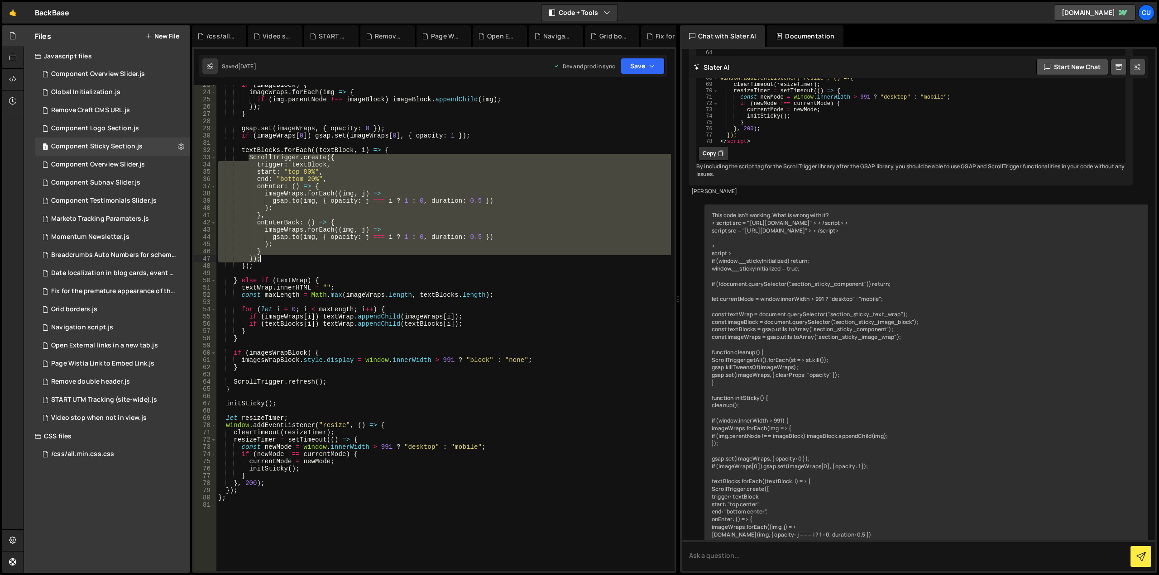
drag, startPoint x: 249, startPoint y: 156, endPoint x: 274, endPoint y: 256, distance: 102.9
click at [274, 256] on div "if ( imageBlock ) { imageWraps . forEach ( img => { if ( img . parentNode !== i…" at bounding box center [443, 331] width 455 height 501
paste textarea
type textarea "});"
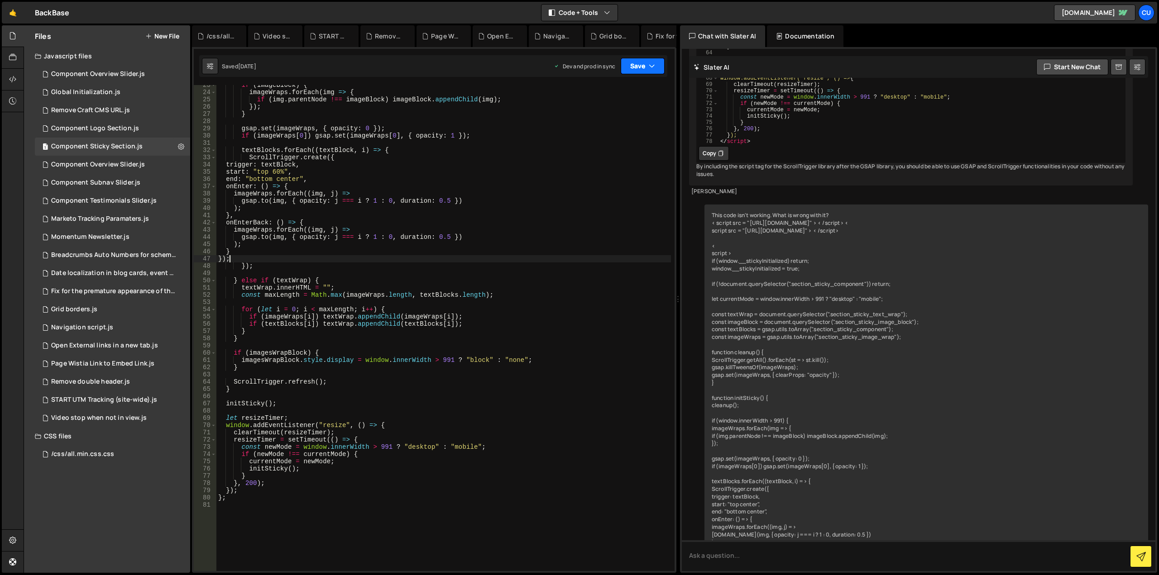
click at [636, 66] on button "Save" at bounding box center [643, 66] width 44 height 16
click at [629, 124] on div "Saved [DATE]" at bounding box center [612, 127] width 94 height 11
click at [629, 124] on div "if ( imageBlock ) { imageWraps . forEach ( img => { if ( img . parentNode !== i…" at bounding box center [443, 331] width 455 height 501
click at [306, 172] on div "if ( imageBlock ) { imageWraps . forEach ( img => { if ( img . parentNode !== i…" at bounding box center [443, 331] width 455 height 501
type textarea "start: "top 40%","
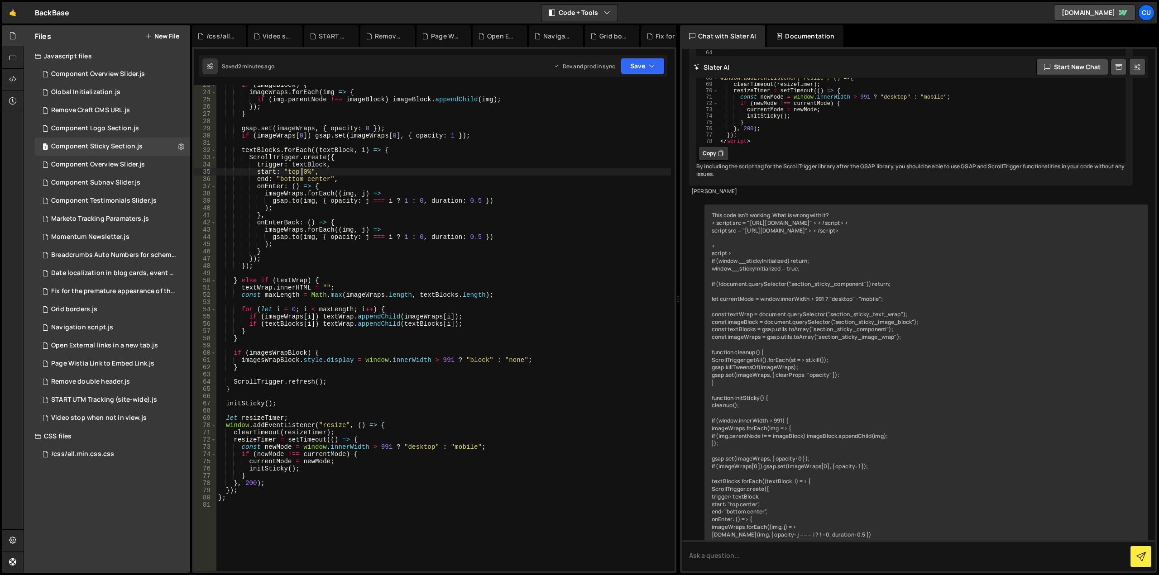
scroll to position [0, 6]
click at [516, 140] on div "if ( imageBlock ) { imageWraps . forEach ( img => { if ( img . parentNode !== i…" at bounding box center [443, 331] width 455 height 501
click at [636, 69] on button "Save" at bounding box center [643, 66] width 44 height 16
click at [613, 123] on div "Saved 2 minutes ago" at bounding box center [612, 127] width 94 height 11
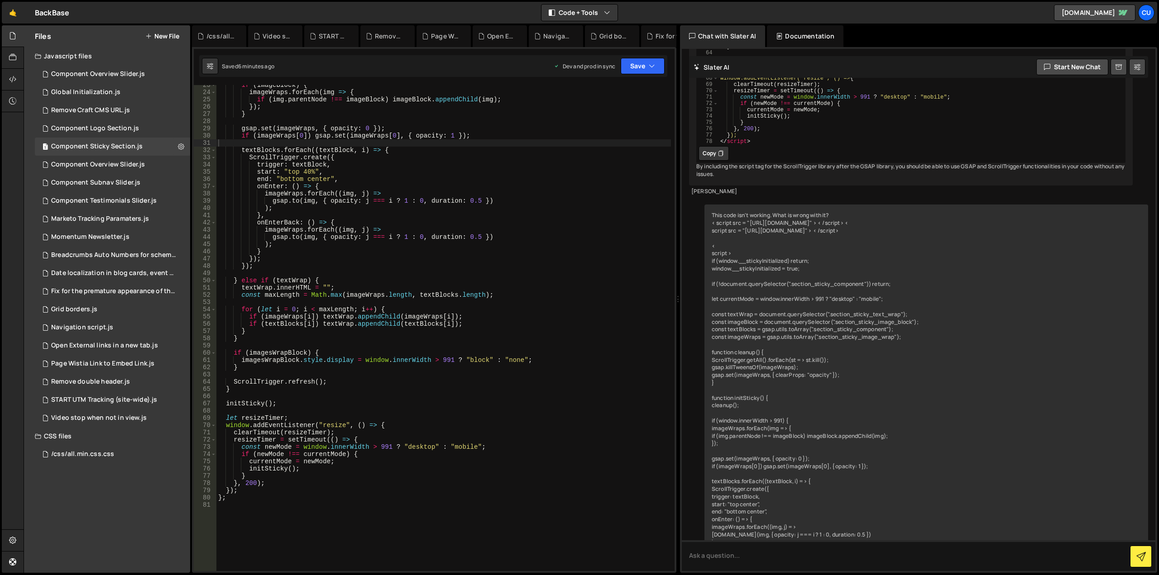
click at [147, 36] on icon at bounding box center [148, 36] width 6 height 7
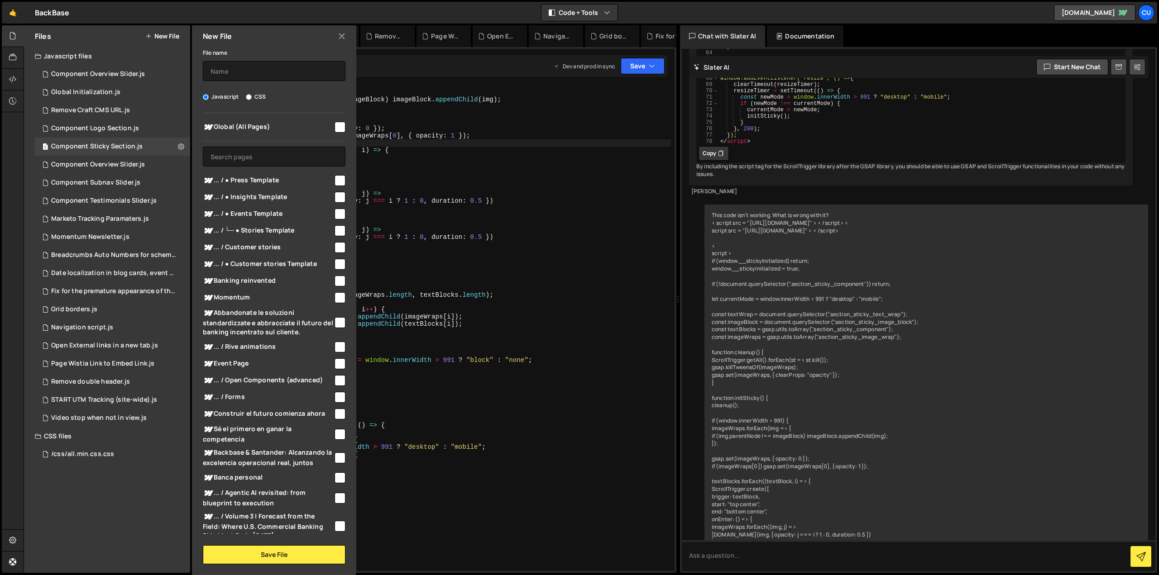
click at [337, 129] on input "checkbox" at bounding box center [340, 127] width 11 height 11
checkbox input "true"
click at [253, 72] on input "text" at bounding box center [274, 71] width 143 height 20
type input "Component Nav Banner"
click at [316, 551] on button "Save File" at bounding box center [274, 555] width 143 height 19
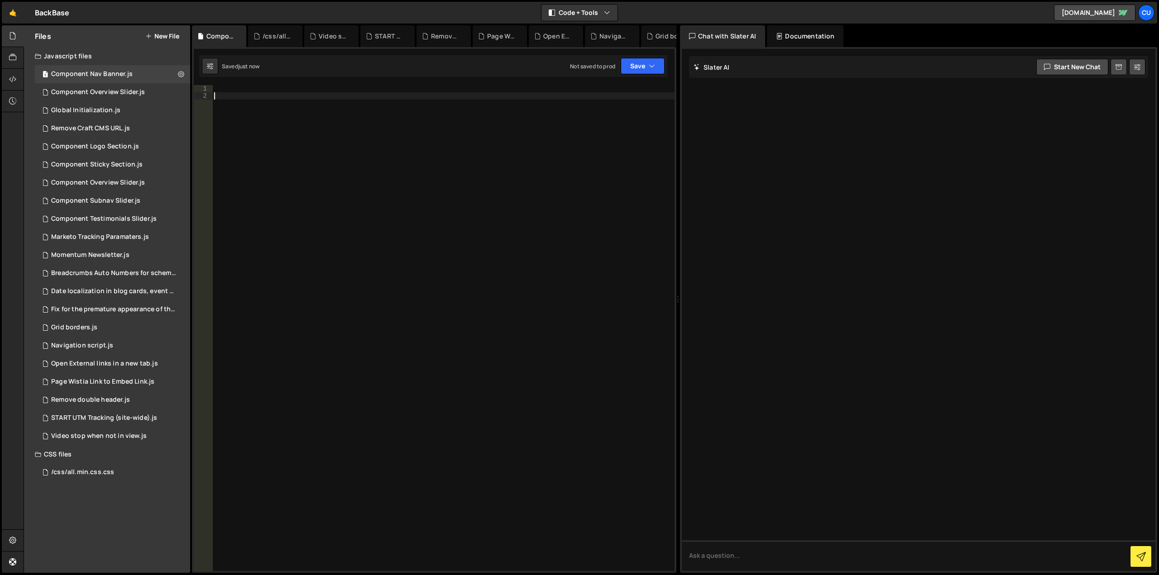
click at [356, 154] on div at bounding box center [443, 335] width 462 height 501
click at [233, 89] on div at bounding box center [443, 335] width 462 height 501
paste textarea "</script>"
type textarea "</script>"
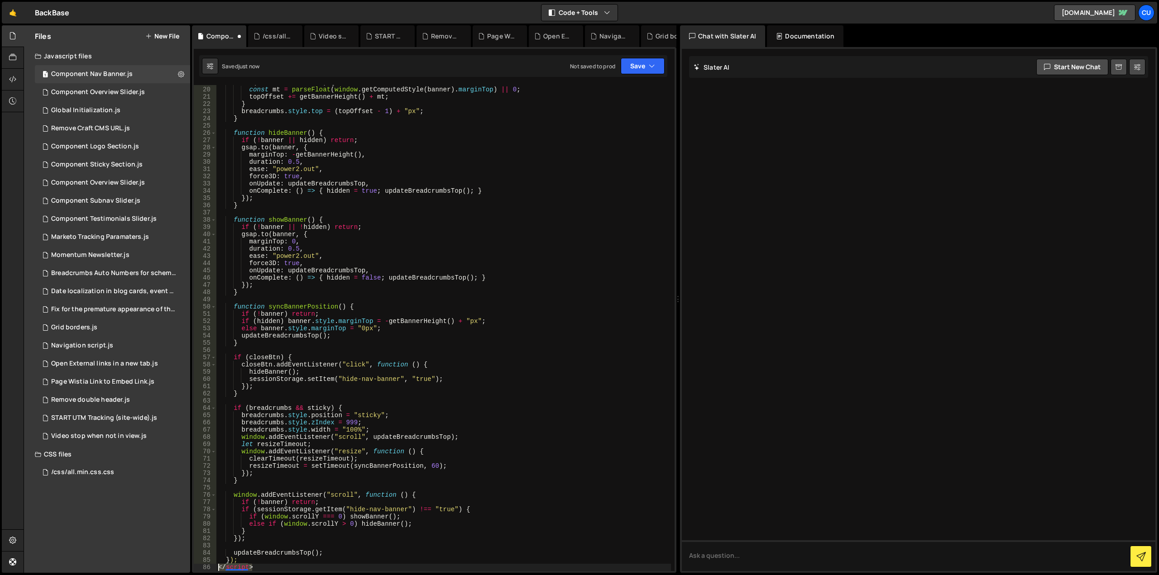
drag, startPoint x: 272, startPoint y: 567, endPoint x: 216, endPoint y: 570, distance: 55.3
click at [216, 570] on div "if ( banner && ! hidden ) { const mt = parseFloat ( window . getComputedStyle (…" at bounding box center [443, 329] width 455 height 501
type textarea "});"
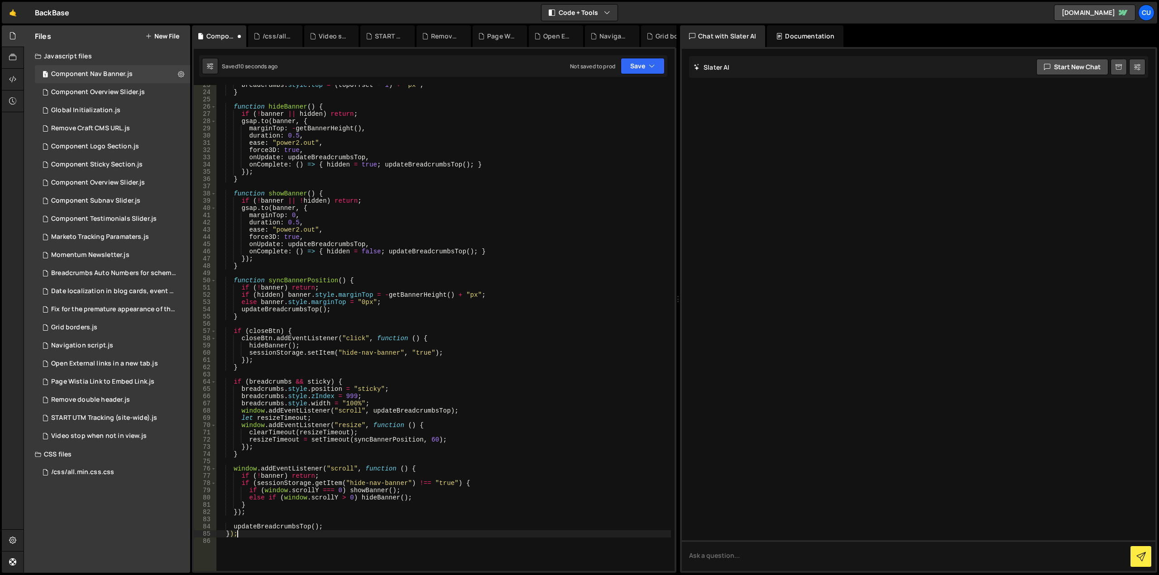
scroll to position [190, 0]
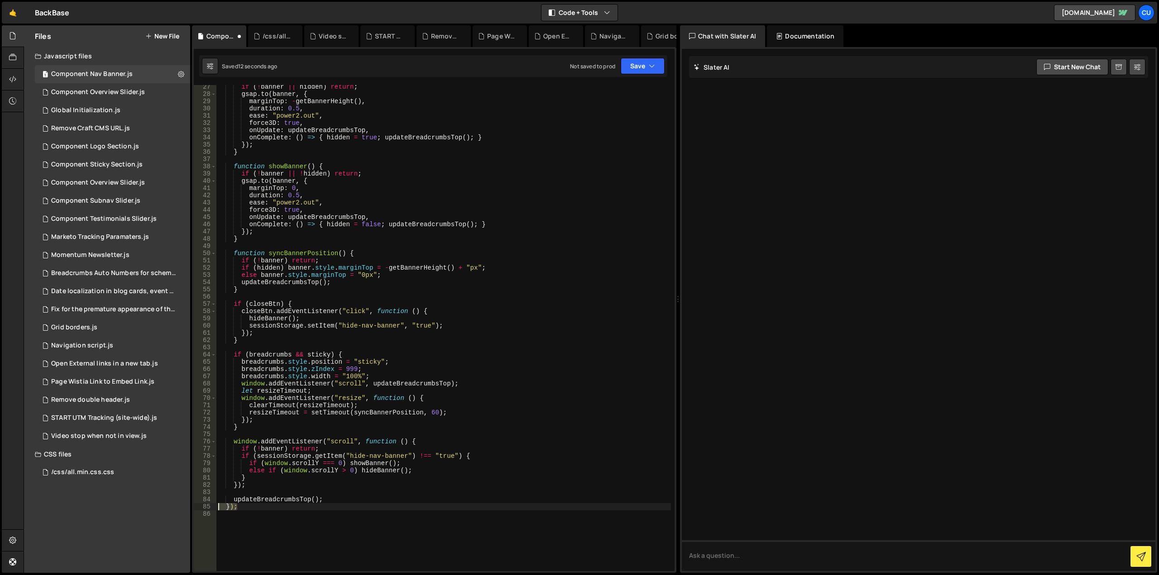
drag, startPoint x: 246, startPoint y: 504, endPoint x: 219, endPoint y: 508, distance: 26.9
click at [219, 508] on div "if ( ! banner || hidden ) return ; gsap . to ( banner , { marginTop : - getBann…" at bounding box center [443, 333] width 455 height 501
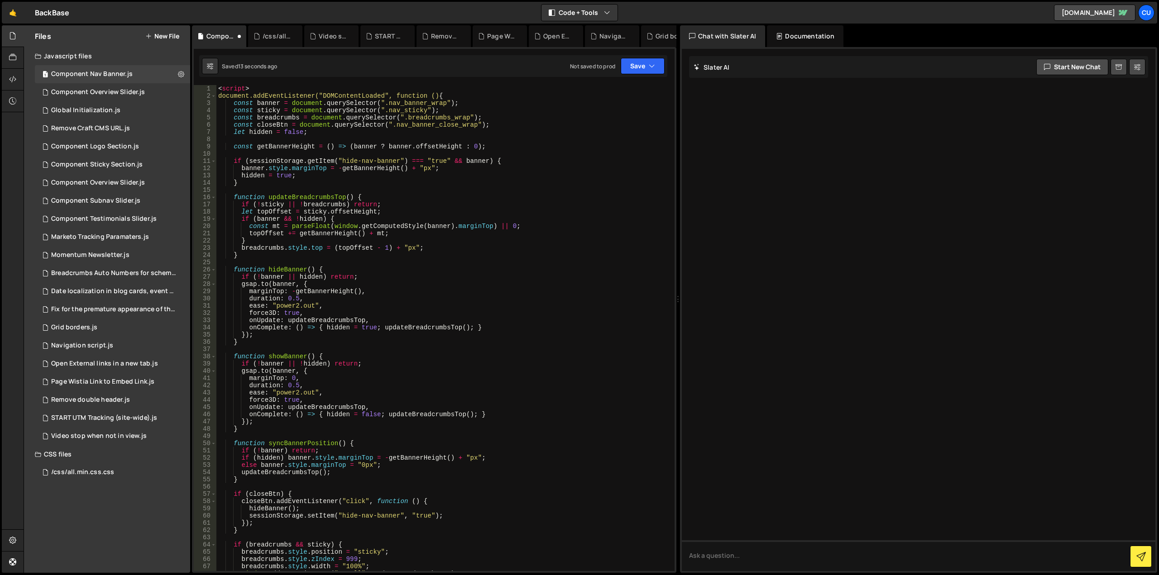
scroll to position [0, 0]
drag, startPoint x: 454, startPoint y: 96, endPoint x: 215, endPoint y: 89, distance: 238.7
click at [215, 89] on div "updateBreadcrumbsTop(); 1 2 3 4 5 6 7 8 9 10 11 12 13 14 15 16 17 18 19 20 21 2…" at bounding box center [434, 328] width 481 height 486
type textarea "<script> document.addEventListener("DOMContentLoaded", function () {"
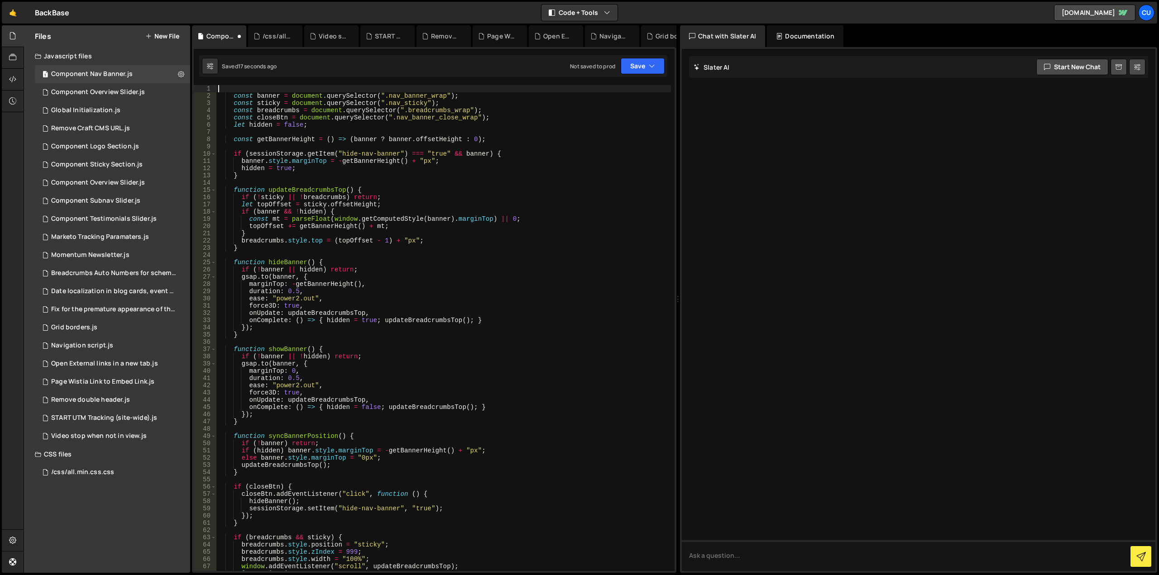
type textarea "const banner = document.querySelector(".nav_banner_wrap");"
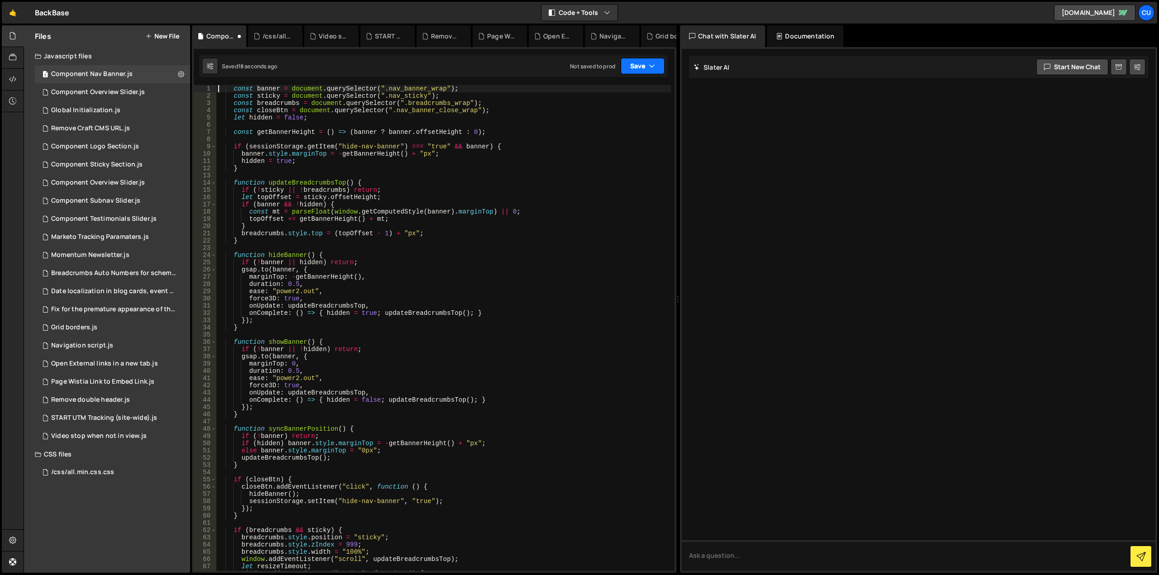
click at [631, 65] on button "Save" at bounding box center [643, 66] width 44 height 16
click at [608, 124] on div "Not saved to prod" at bounding box center [612, 127] width 94 height 11
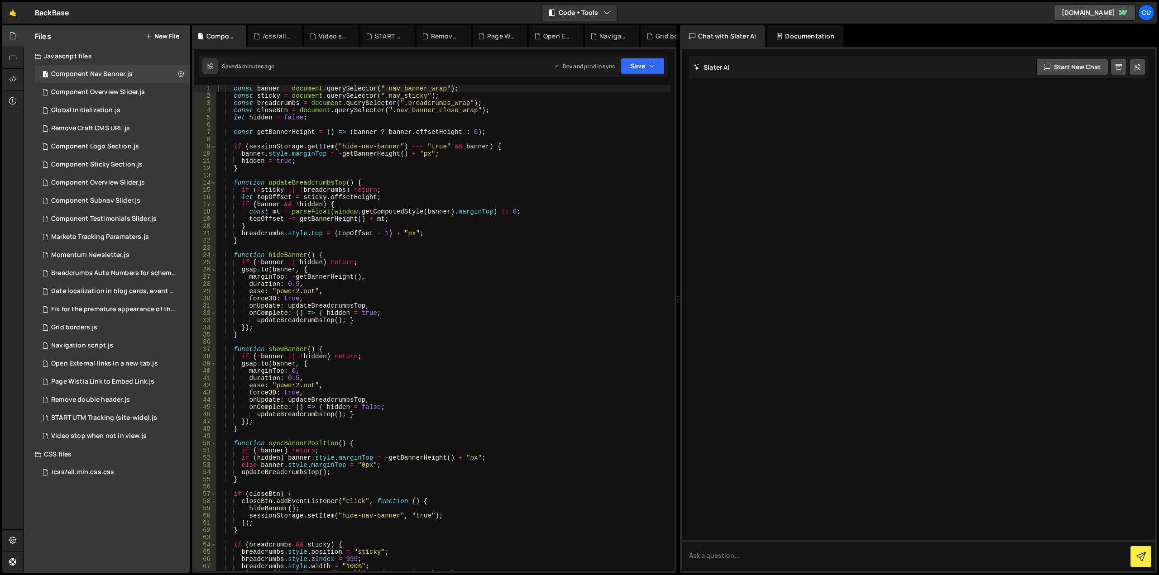
click at [155, 38] on button "New File" at bounding box center [162, 36] width 34 height 7
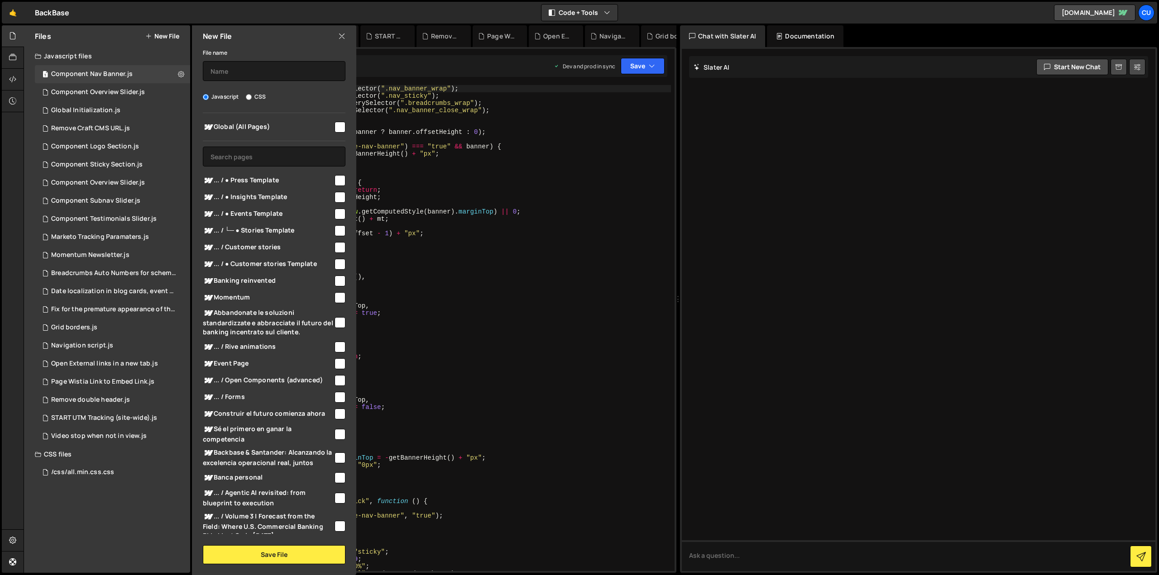
click at [337, 127] on input "checkbox" at bounding box center [340, 127] width 11 height 11
checkbox input "true"
click at [261, 74] on input "text" at bounding box center [274, 71] width 143 height 20
type input "Component Video Pop Up"
click at [267, 554] on button "Save File" at bounding box center [274, 555] width 143 height 19
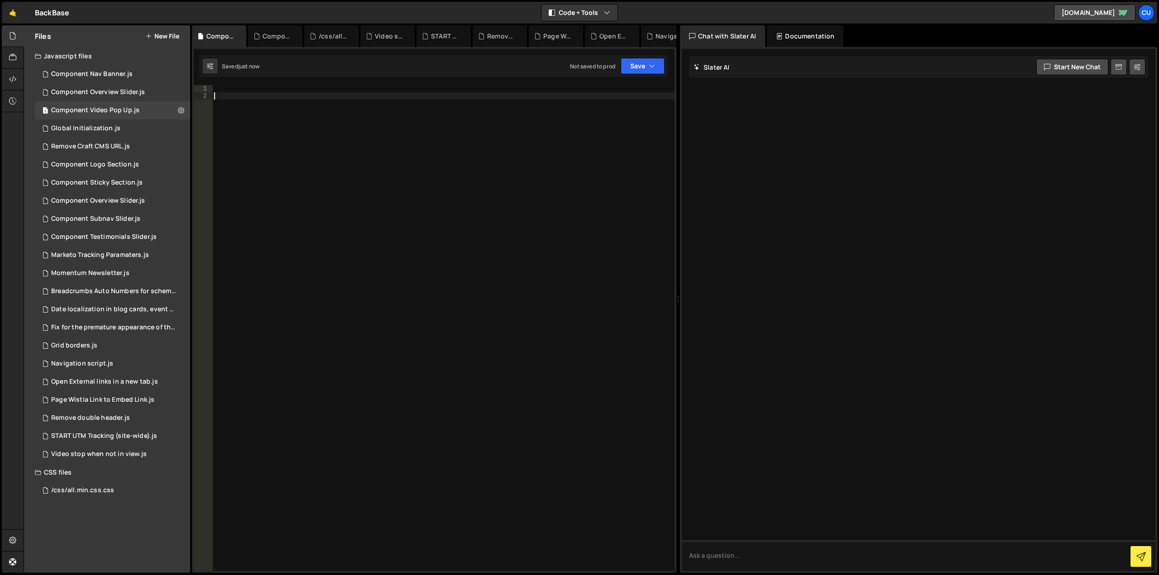
click at [356, 220] on div at bounding box center [443, 335] width 462 height 501
click at [241, 87] on div at bounding box center [443, 335] width 462 height 501
paste textarea "</script>"
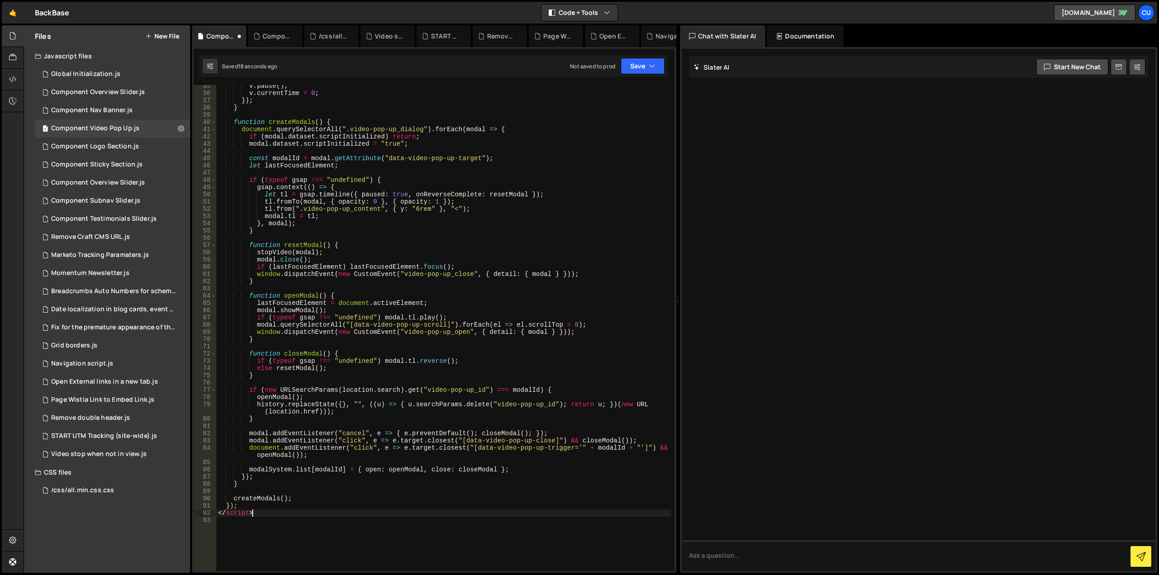
scroll to position [276, 0]
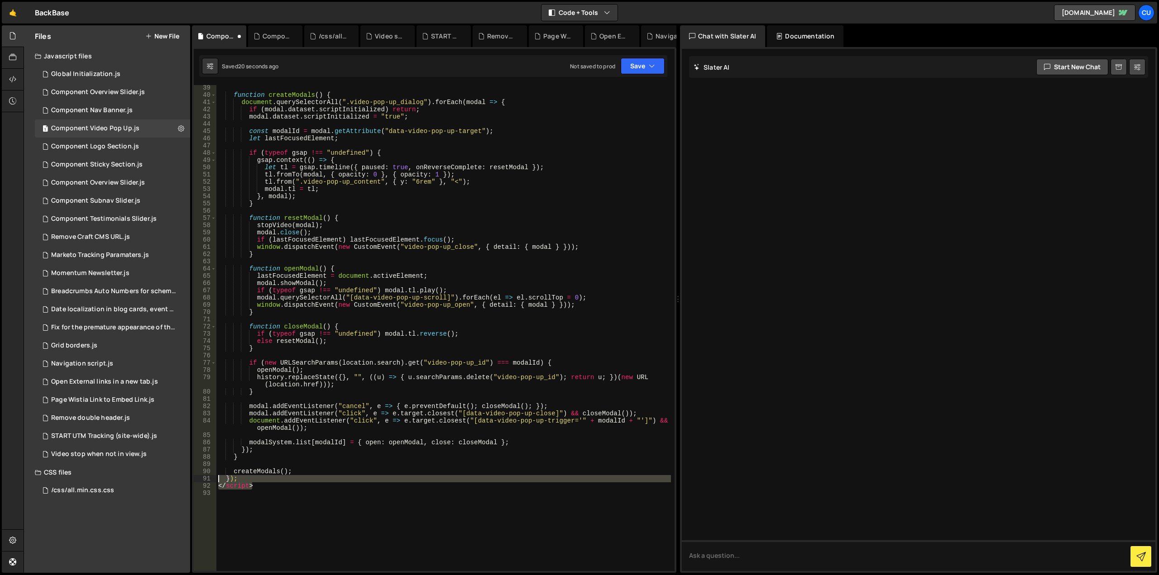
drag, startPoint x: 257, startPoint y: 485, endPoint x: 212, endPoint y: 481, distance: 44.6
click at [213, 481] on div "</script> 39 40 41 42 43 44 45 46 47 48 49 50 51 52 53 54 55 56 57 58 59 60 61 …" at bounding box center [434, 328] width 481 height 486
type textarea "}); </script>"
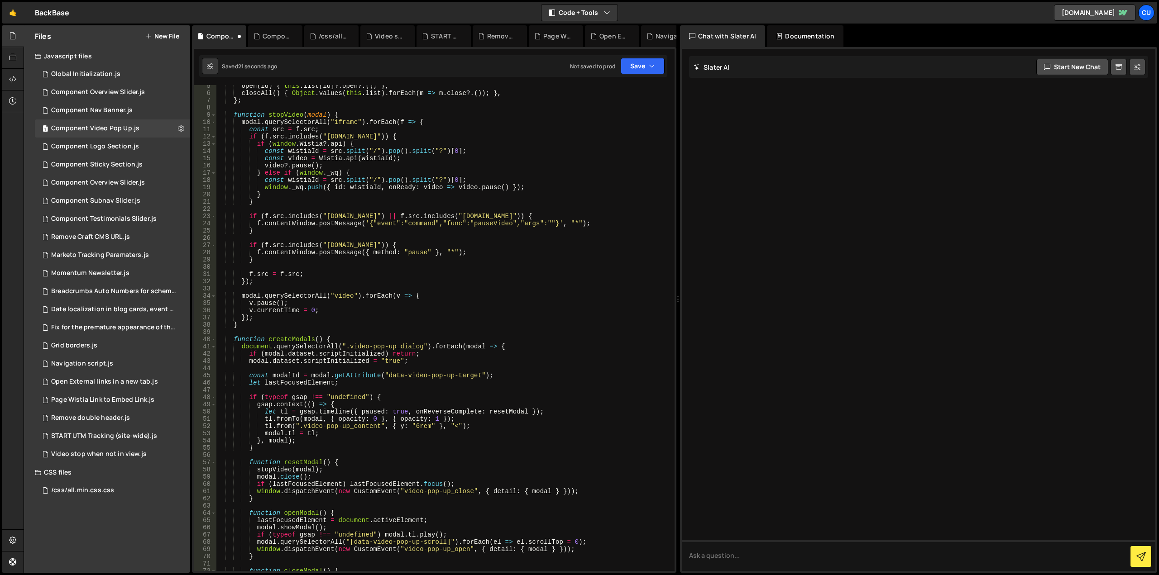
scroll to position [0, 0]
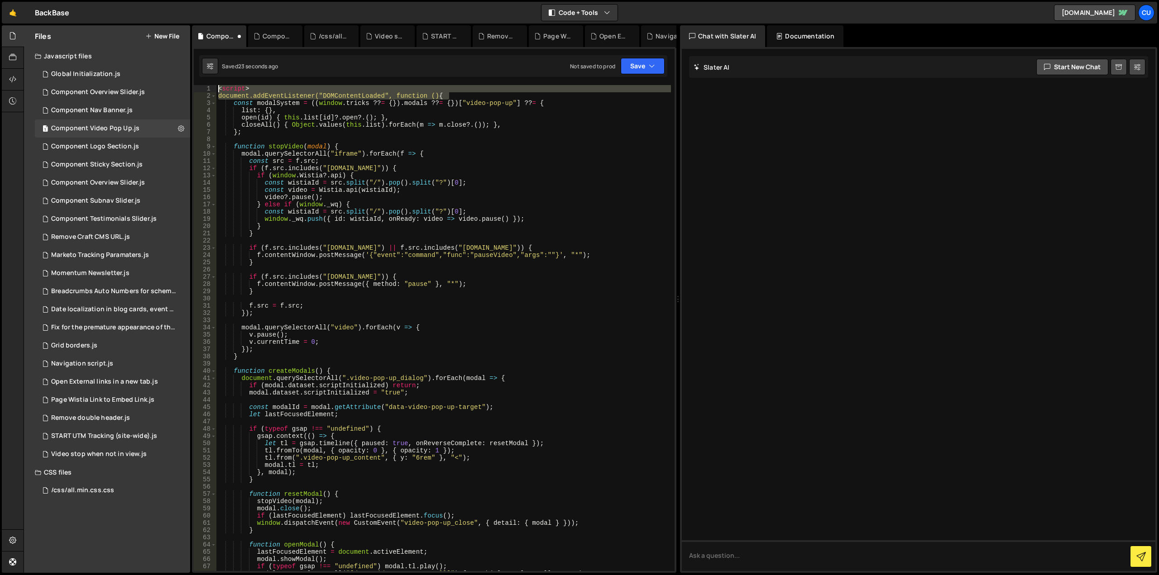
drag, startPoint x: 456, startPoint y: 95, endPoint x: 212, endPoint y: 88, distance: 244.1
click at [212, 88] on div "1 2 3 4 5 6 7 8 9 10 11 12 13 14 15 16 17 18 19 20 21 22 23 24 25 26 27 28 29 3…" at bounding box center [434, 328] width 481 height 486
type textarea "<script> document.addEventListener("DOMContentLoaded", function () {"
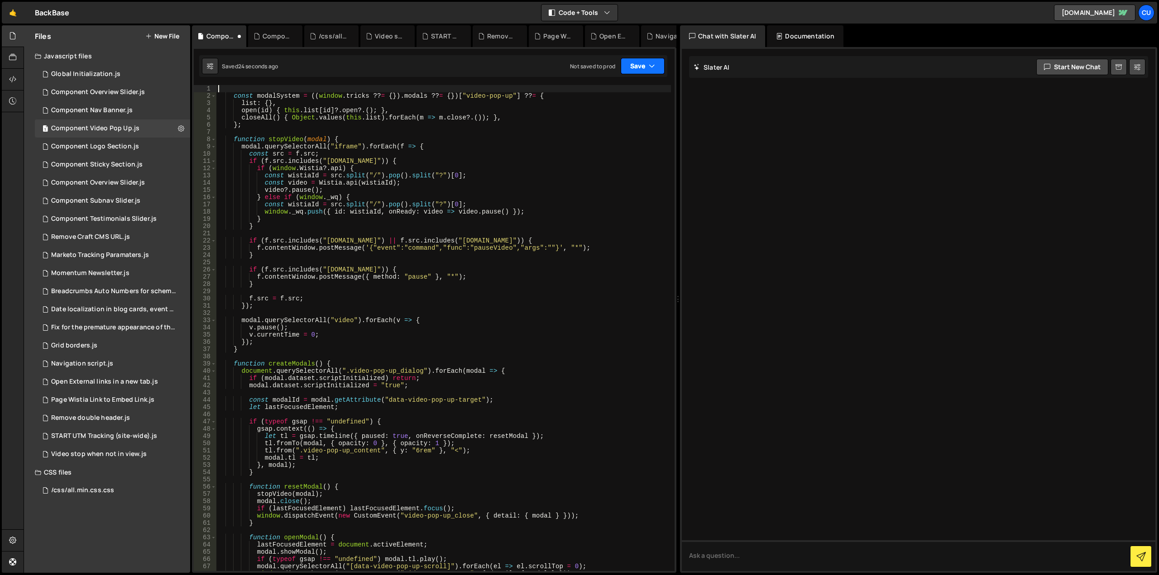
click at [635, 67] on button "Save" at bounding box center [643, 66] width 44 height 16
click at [611, 126] on div "Not saved to prod" at bounding box center [612, 127] width 94 height 11
